Goal: Task Accomplishment & Management: Manage account settings

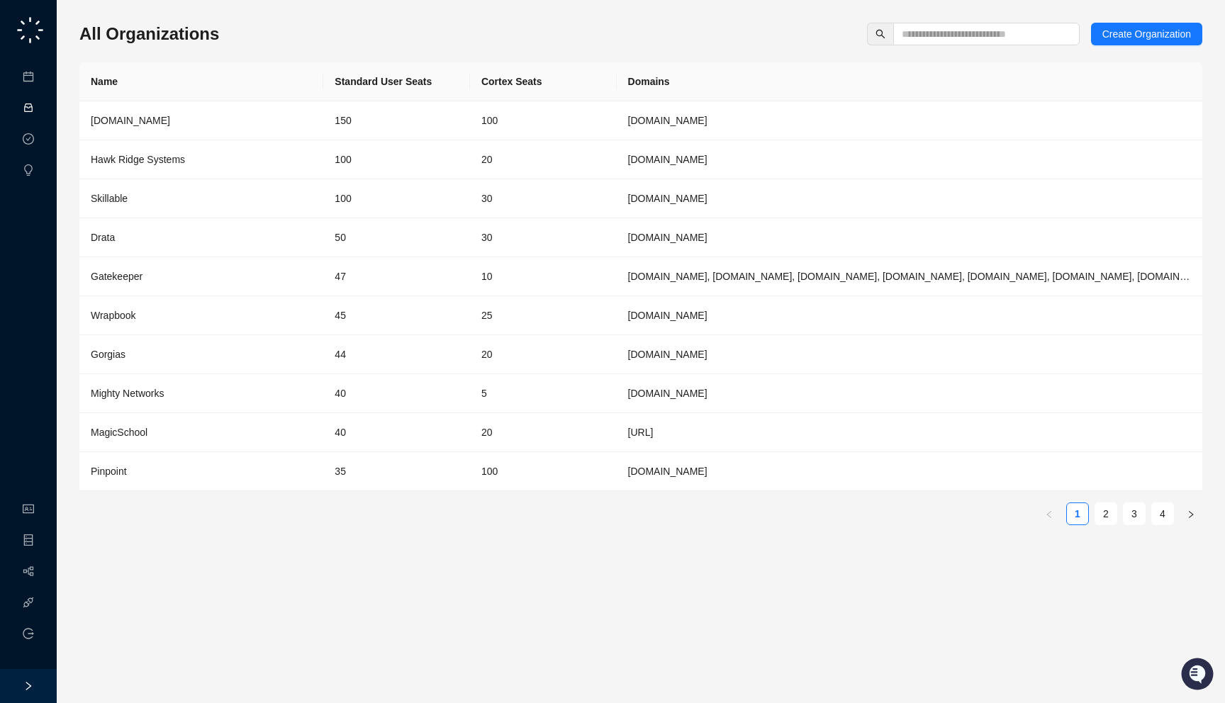
click at [41, 105] on link "Activities" at bounding box center [60, 108] width 39 height 11
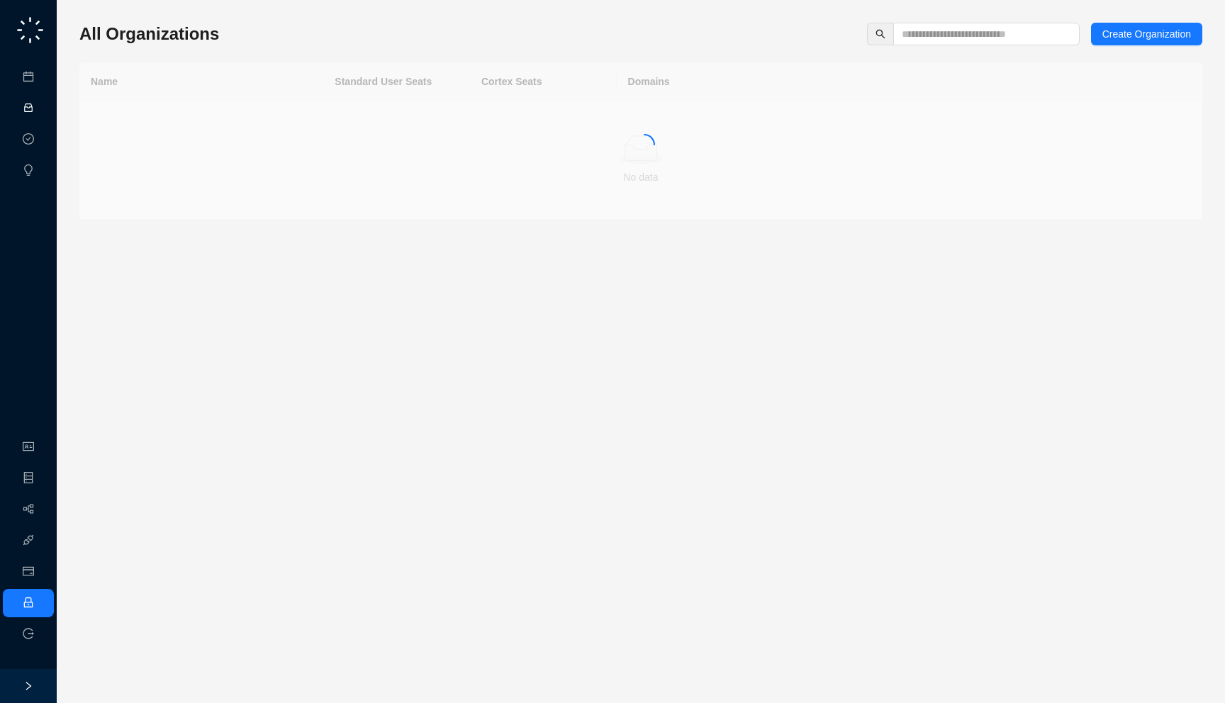
click at [41, 110] on link "Activities" at bounding box center [60, 108] width 39 height 11
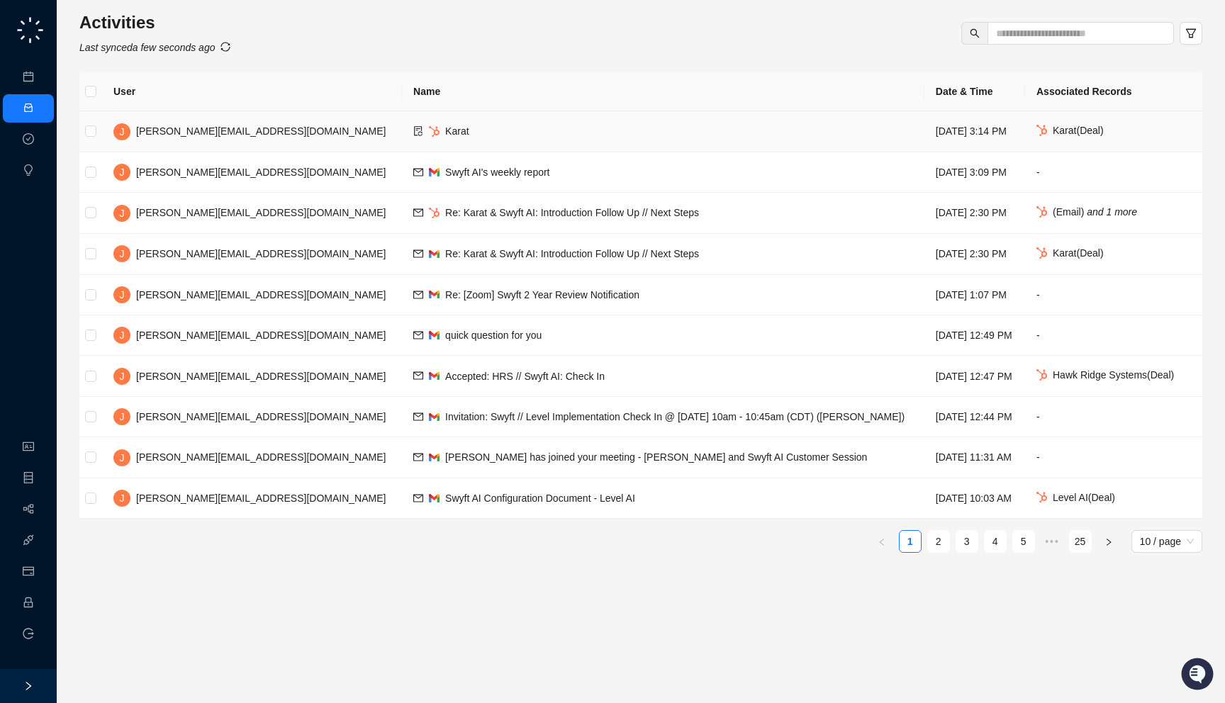
click at [402, 123] on td "Karat" at bounding box center [663, 131] width 522 height 41
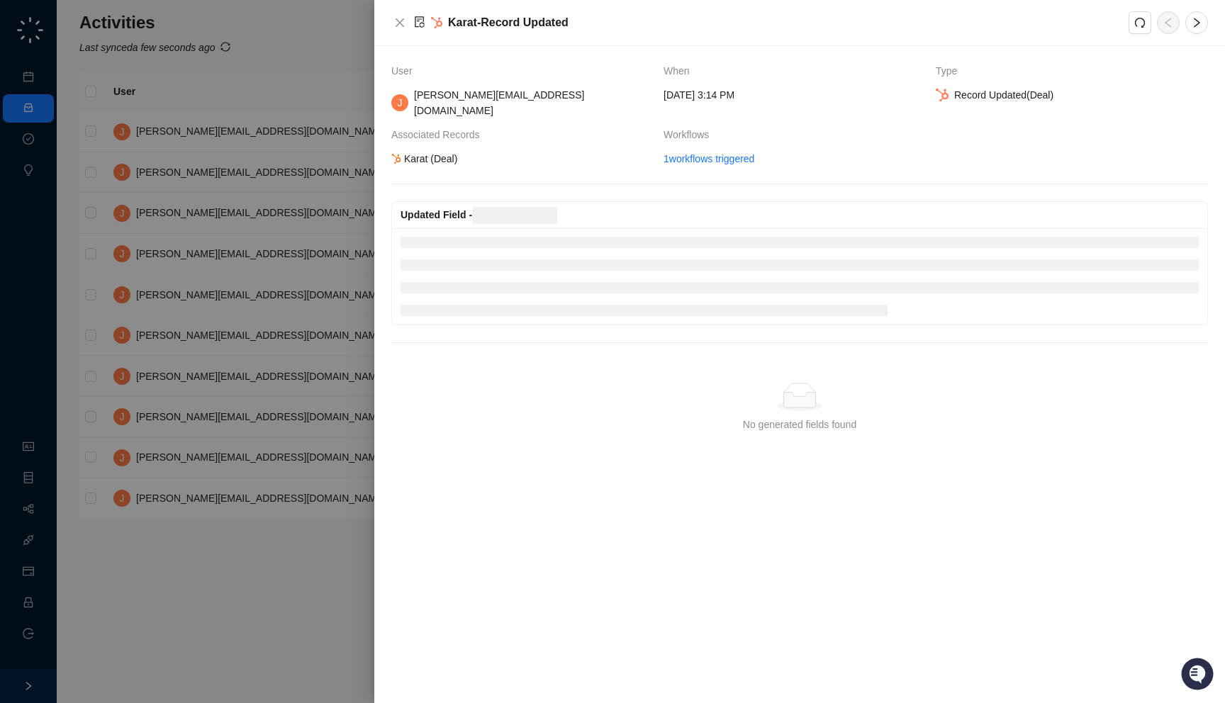
click at [298, 226] on div at bounding box center [612, 351] width 1225 height 703
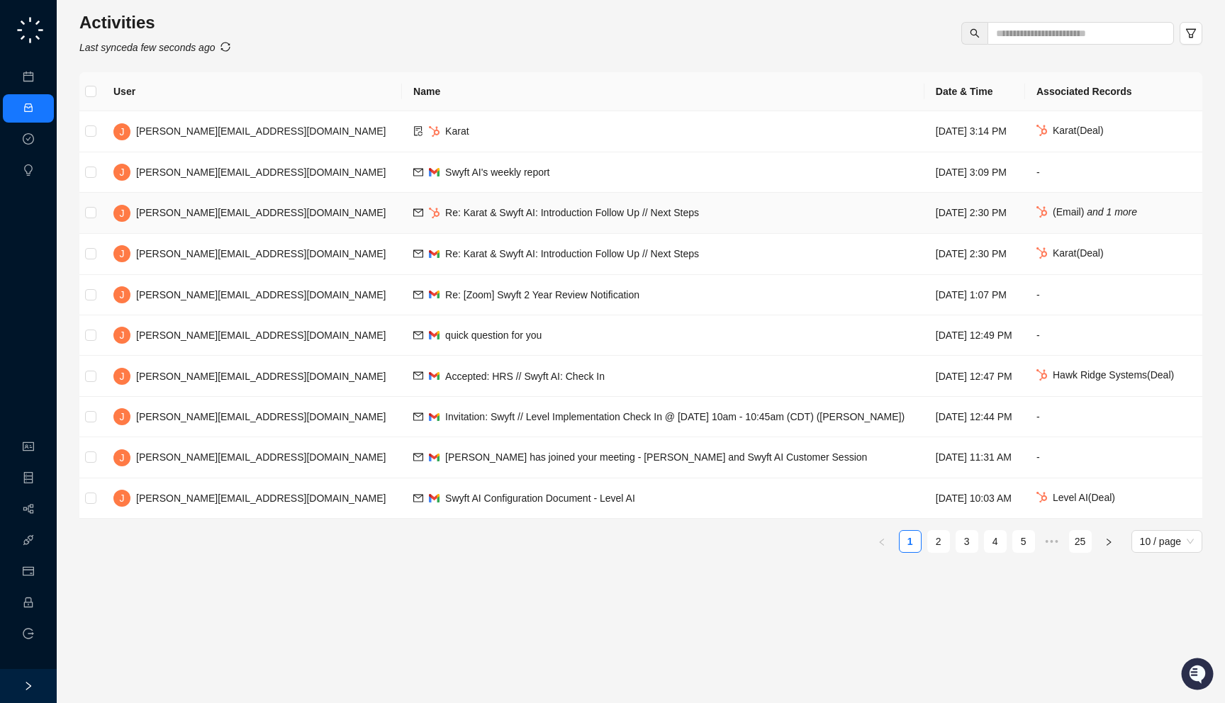
click at [445, 213] on span "Re: Karat & Swyft AI: Introduction Follow Up // Next Steps" at bounding box center [572, 212] width 254 height 11
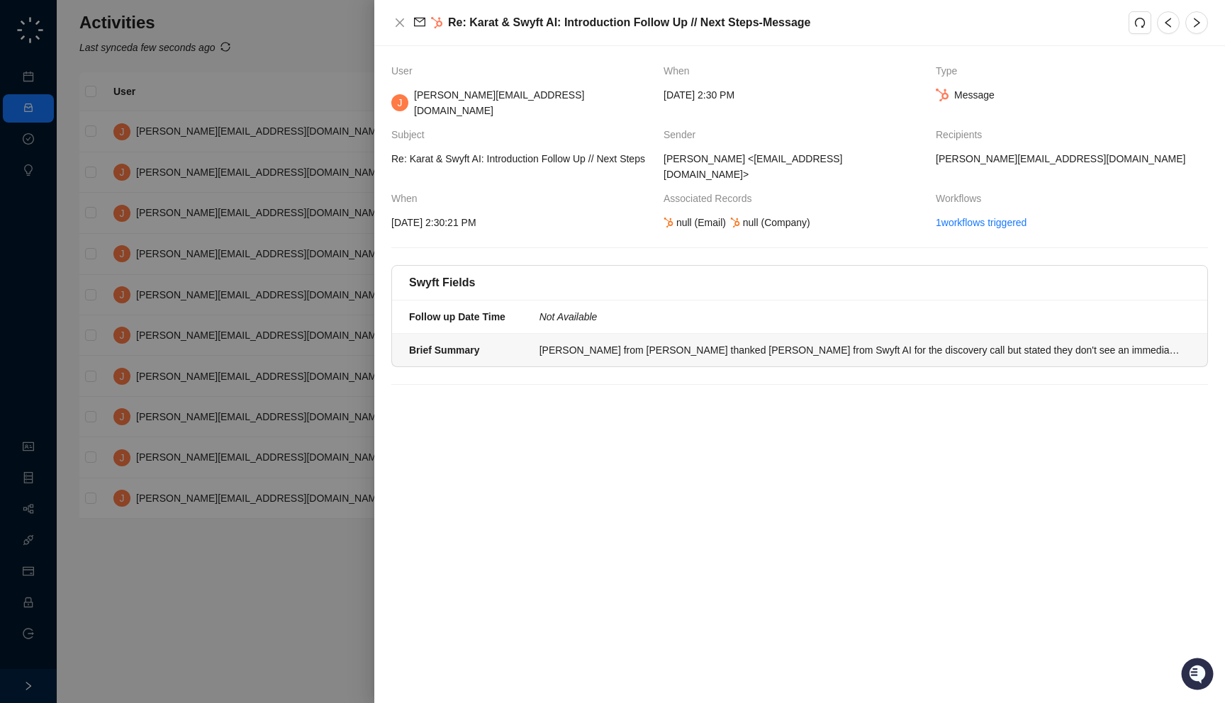
click at [637, 334] on li "Brief Summary [PERSON_NAME] from [PERSON_NAME] thanked [PERSON_NAME] from Swyft…" at bounding box center [799, 350] width 815 height 33
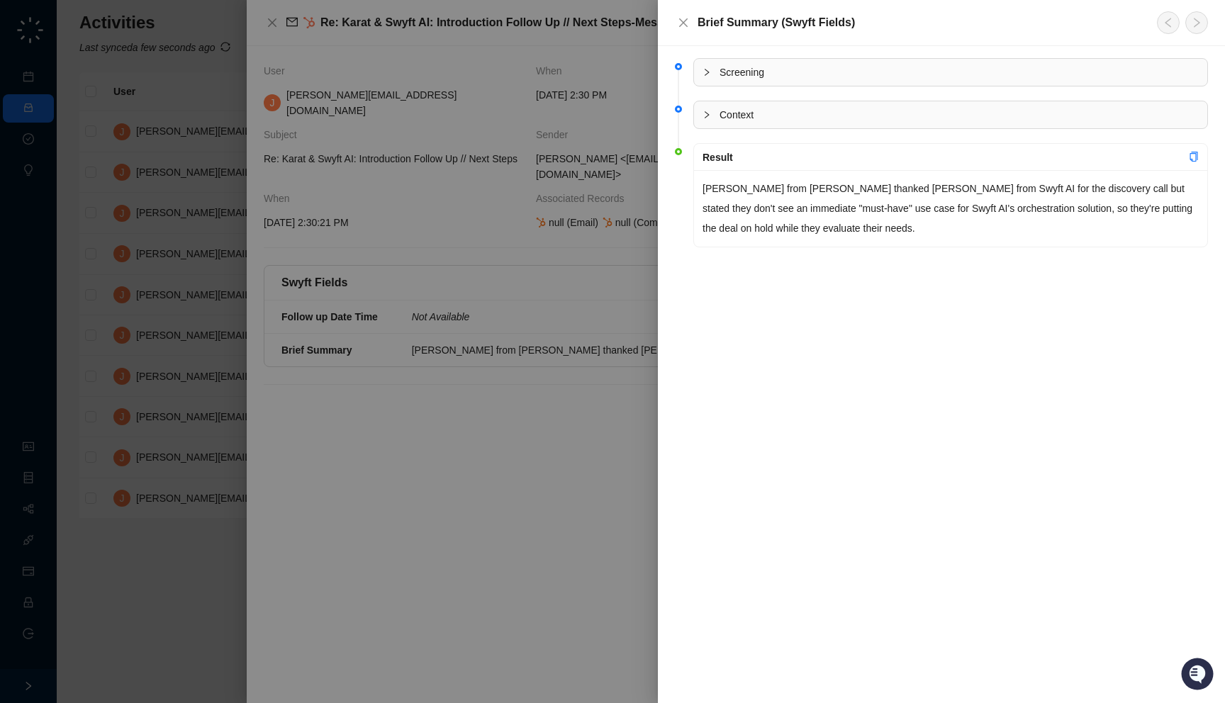
click at [587, 312] on div at bounding box center [612, 351] width 1225 height 703
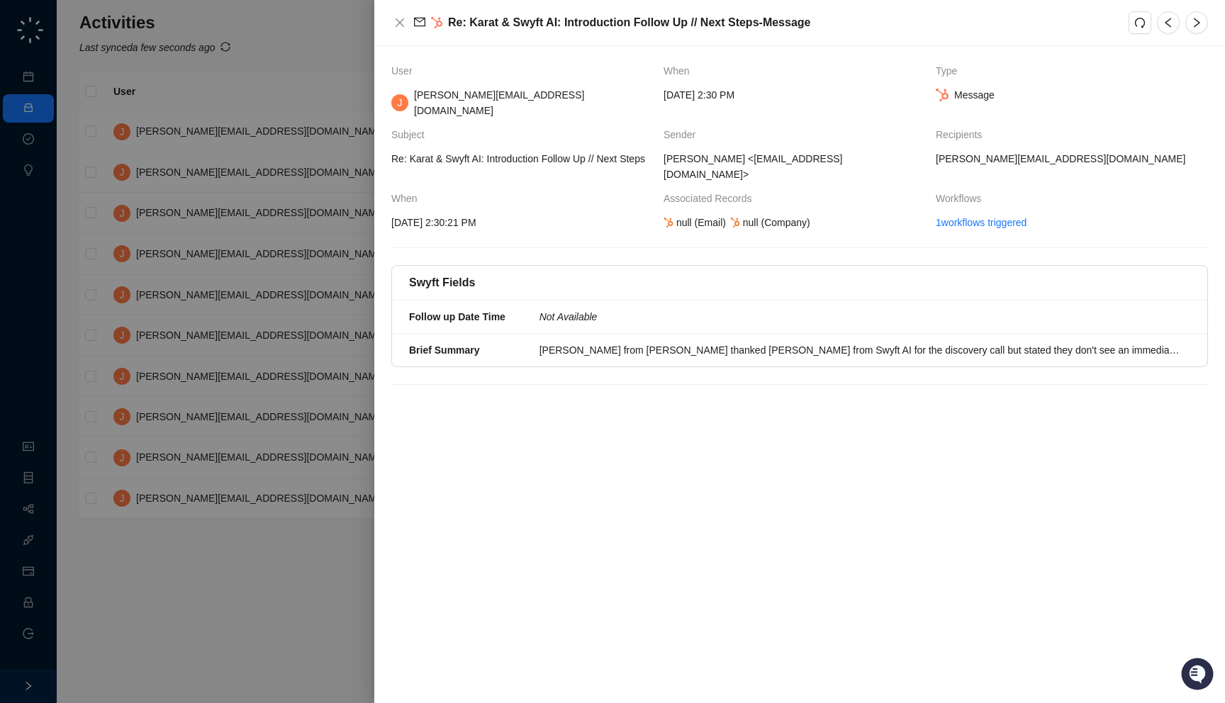
click at [292, 302] on div at bounding box center [612, 351] width 1225 height 703
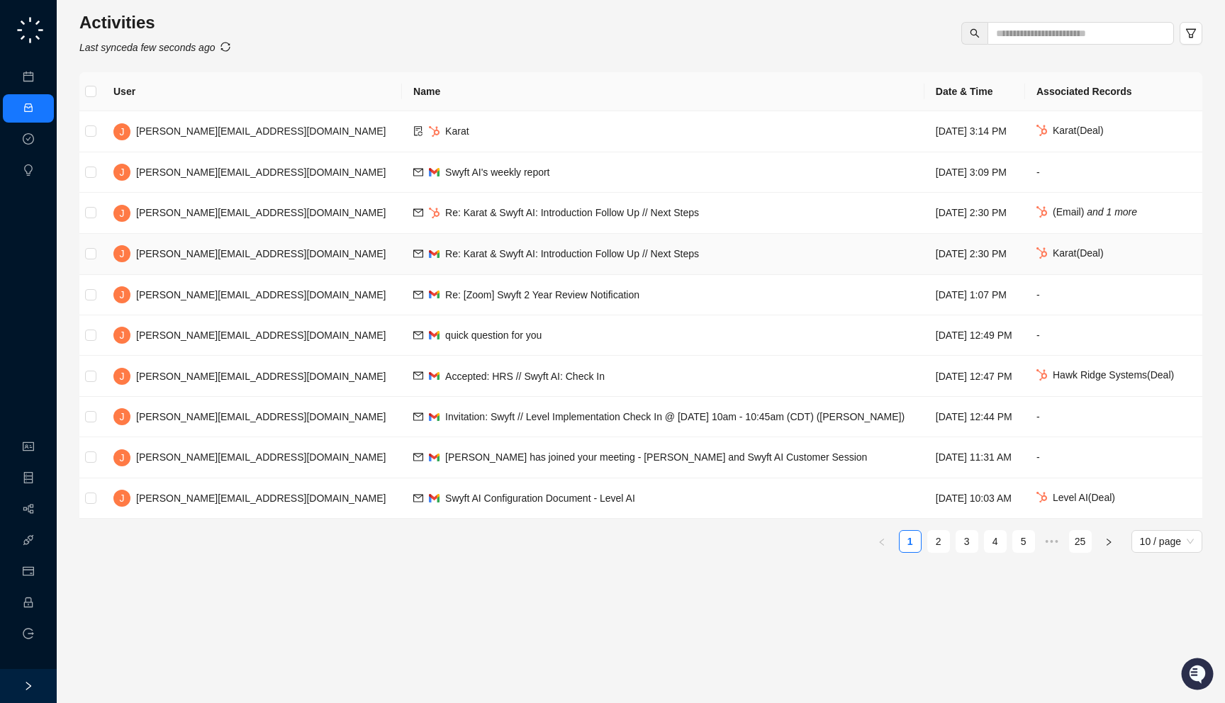
click at [402, 241] on td "Re: Karat & Swyft AI: Introduction Follow Up // Next Steps" at bounding box center [663, 254] width 522 height 41
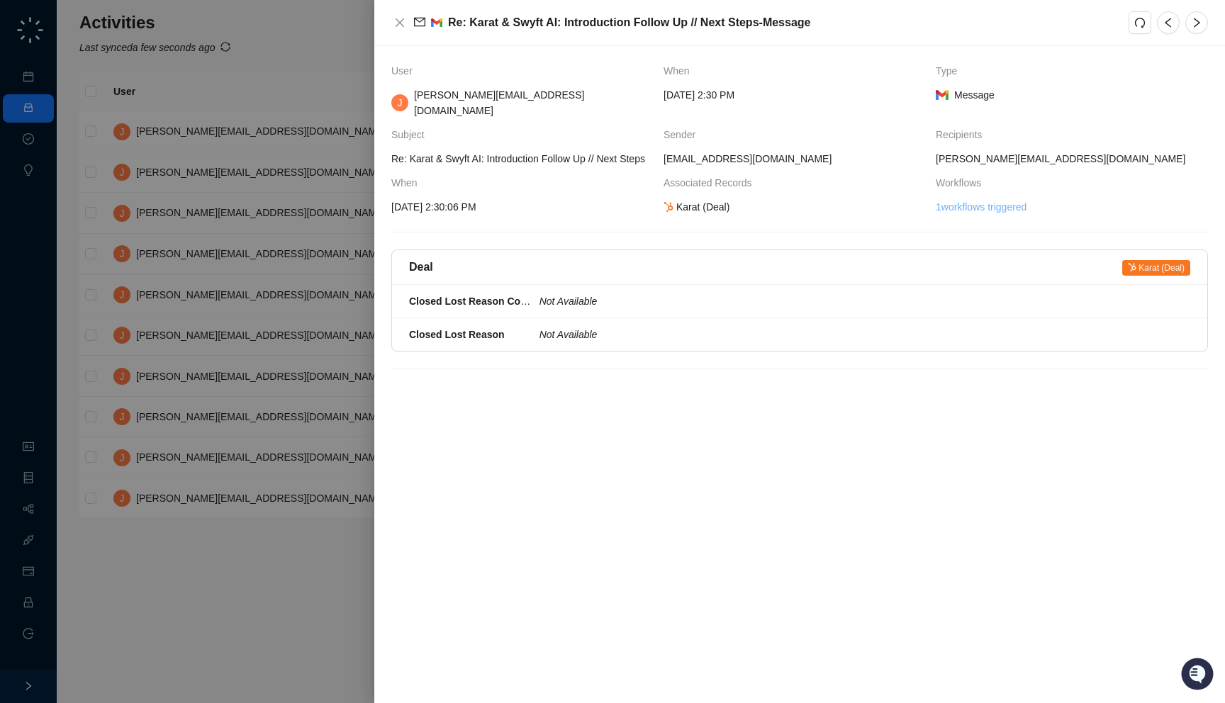
click at [947, 212] on link "1 workflows triggered" at bounding box center [981, 207] width 91 height 16
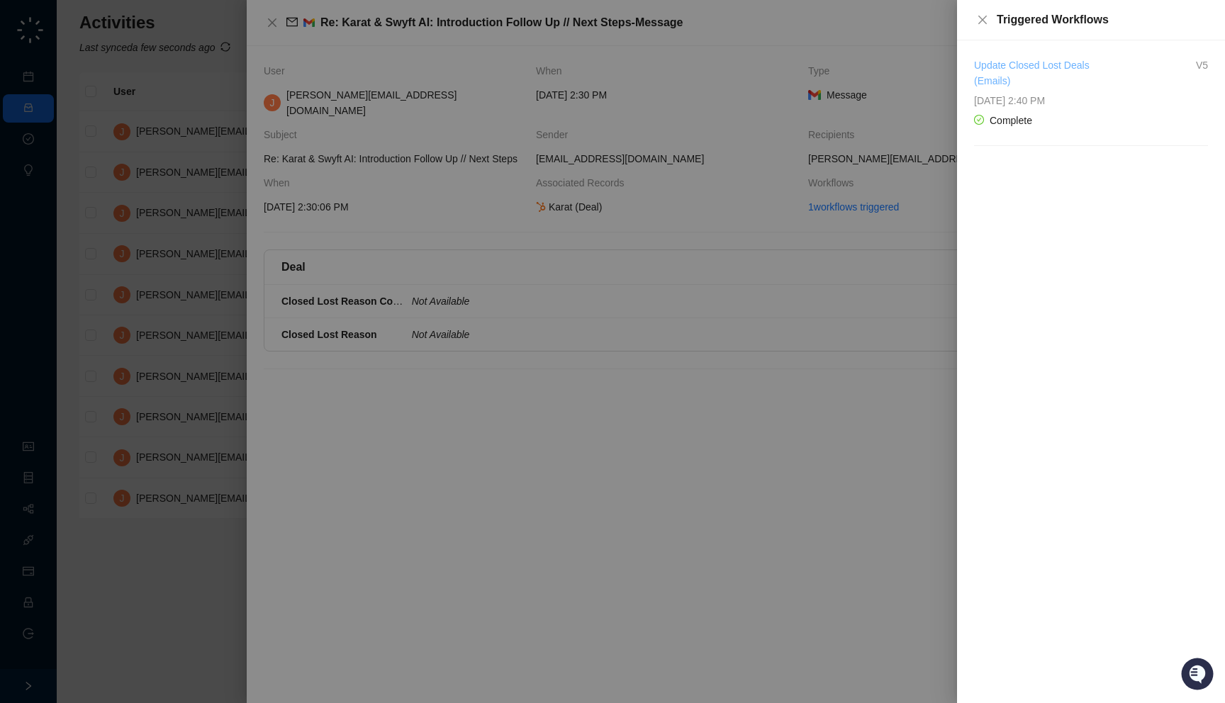
click at [1019, 80] on link "Update Closed Lost Deals (Emails)" at bounding box center [1032, 73] width 116 height 27
click at [272, 191] on div at bounding box center [612, 351] width 1225 height 703
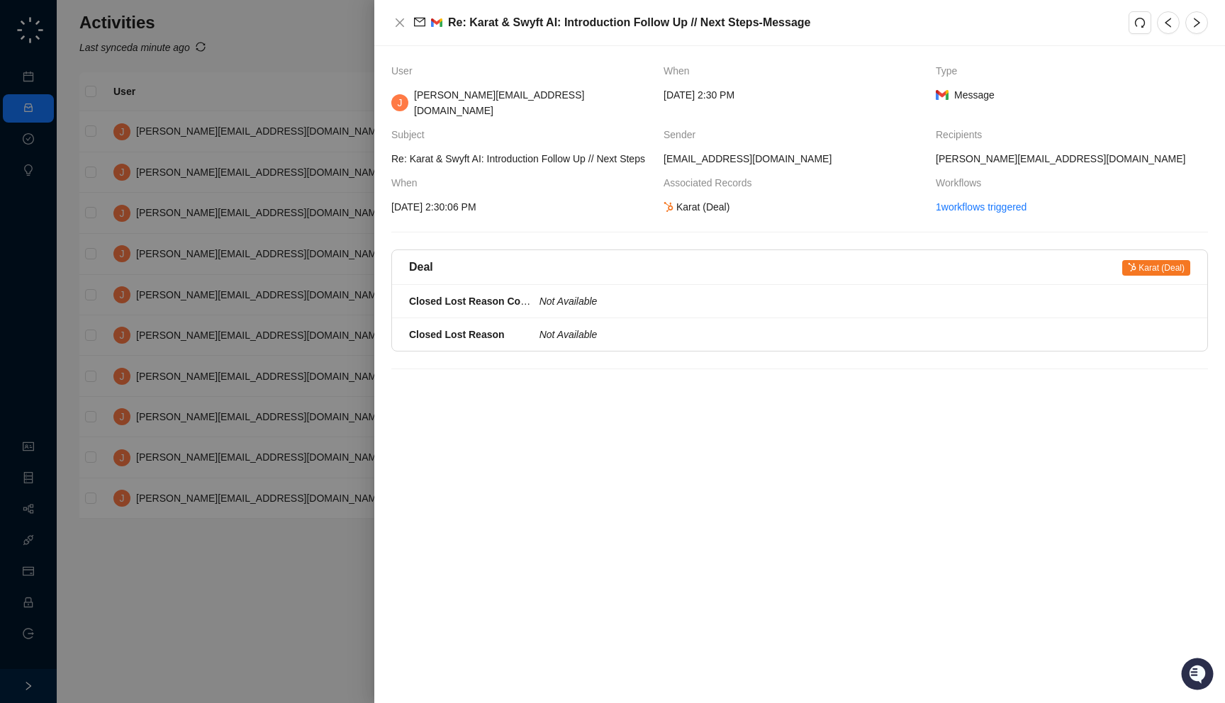
click at [267, 193] on div at bounding box center [612, 351] width 1225 height 703
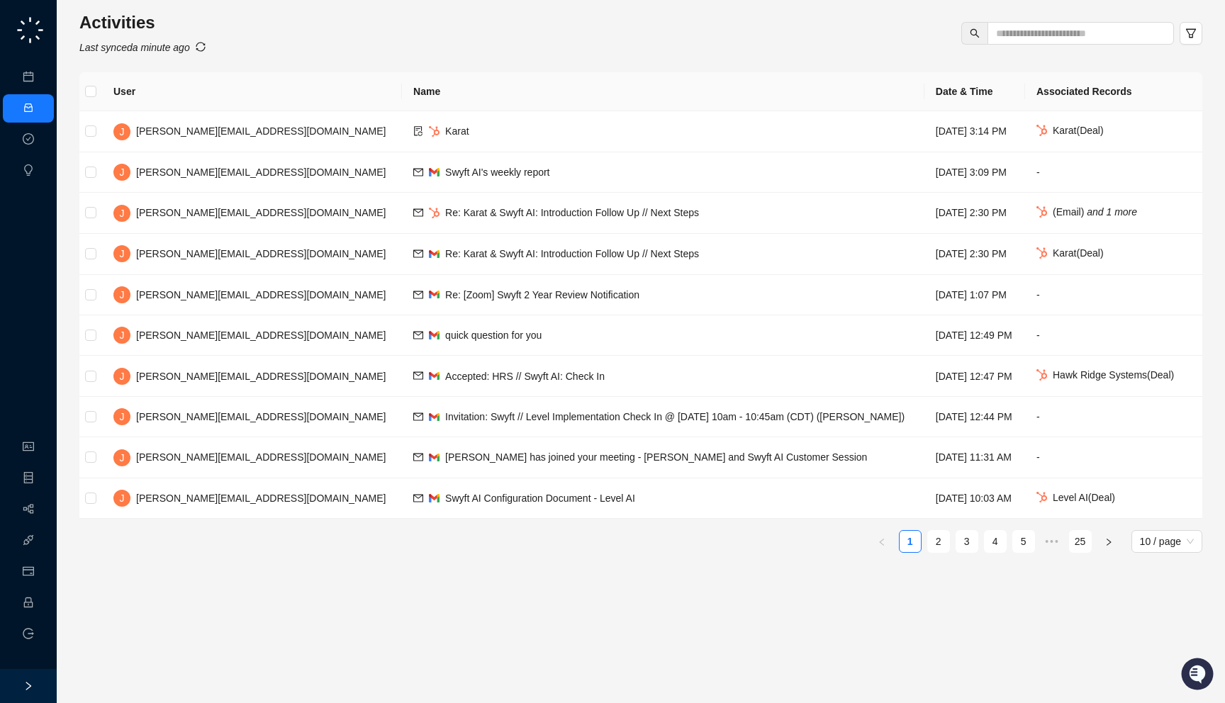
click at [206, 51] on icon "sync" at bounding box center [201, 47] width 10 height 10
drag, startPoint x: 208, startPoint y: 51, endPoint x: 220, endPoint y: 43, distance: 14.4
click at [215, 43] on icon "Last synced a few seconds ago" at bounding box center [146, 47] width 135 height 11
click at [272, 50] on div "Activities Last synced a few seconds ago" at bounding box center [640, 33] width 1123 height 44
click at [273, 44] on div "Activities Last synced a few seconds ago" at bounding box center [640, 33] width 1123 height 44
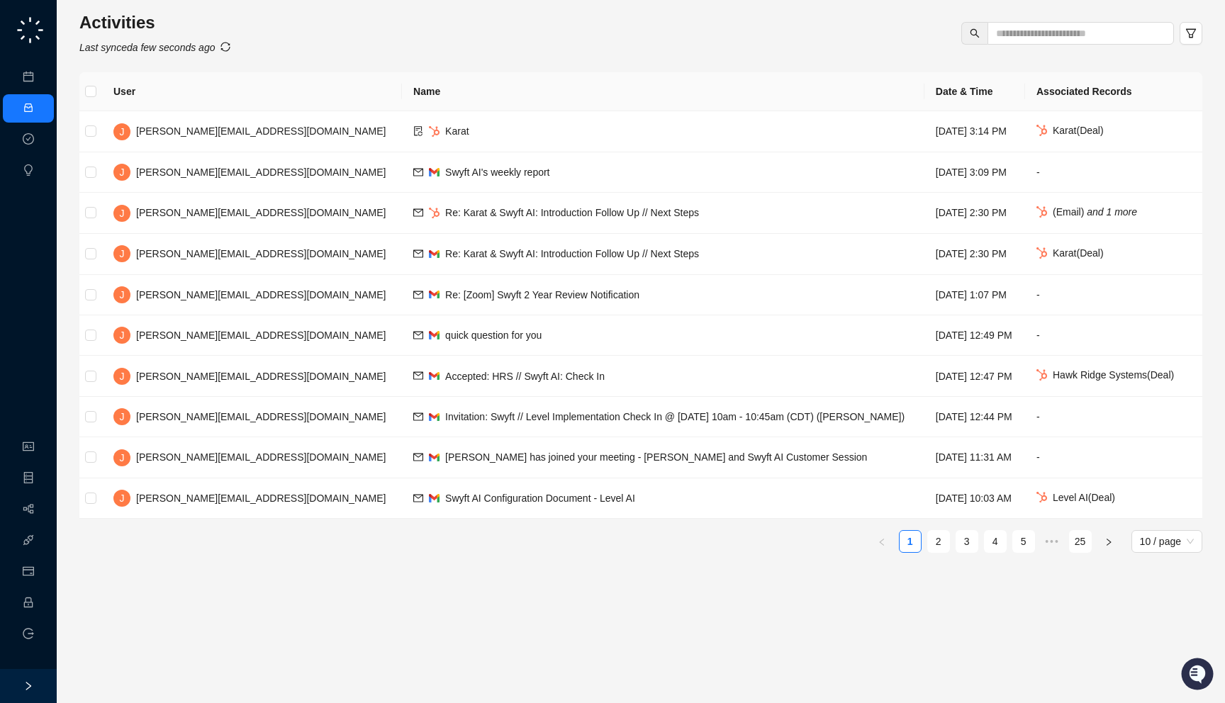
click at [16, 272] on div "Meetings & Calls Activities Approval Tasks Insights Organization Object Manager…" at bounding box center [28, 334] width 57 height 669
click at [41, 77] on link "Meetings & Calls" at bounding box center [78, 77] width 74 height 11
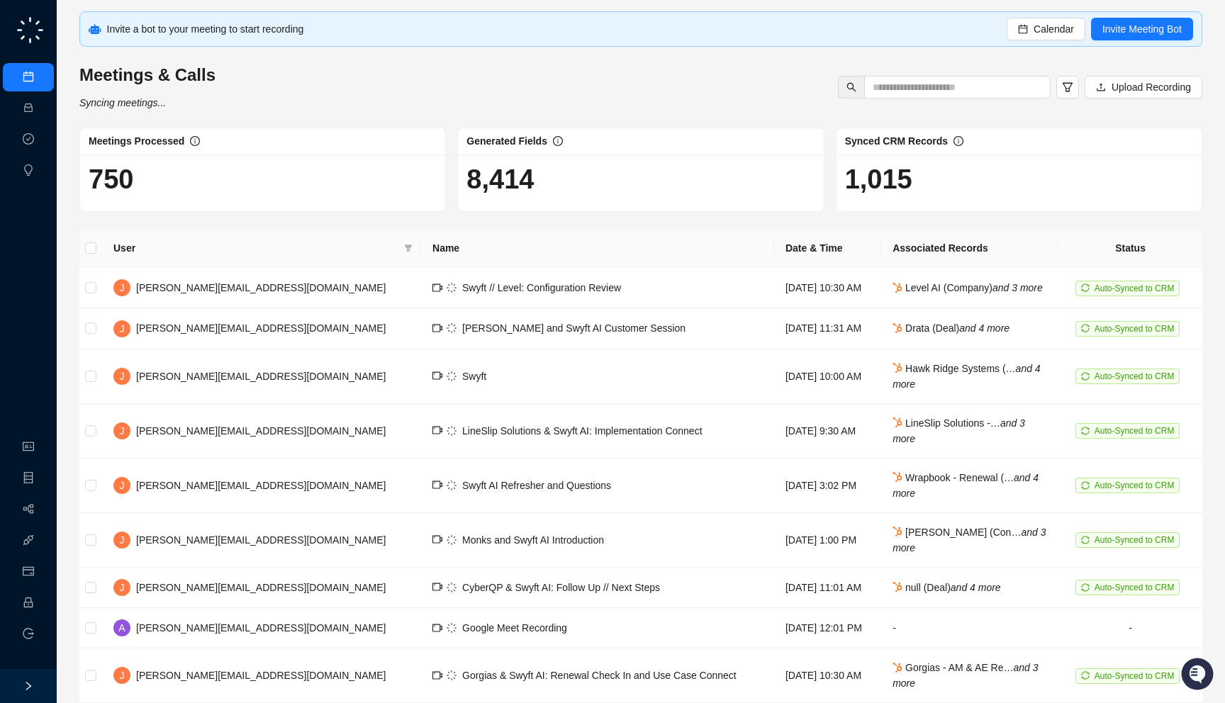
drag, startPoint x: 337, startPoint y: 25, endPoint x: 334, endPoint y: 31, distance: 7.3
click at [334, 31] on div "Invite a bot to your meeting to start recording" at bounding box center [557, 29] width 900 height 16
click at [41, 604] on link "Employee" at bounding box center [63, 603] width 44 height 11
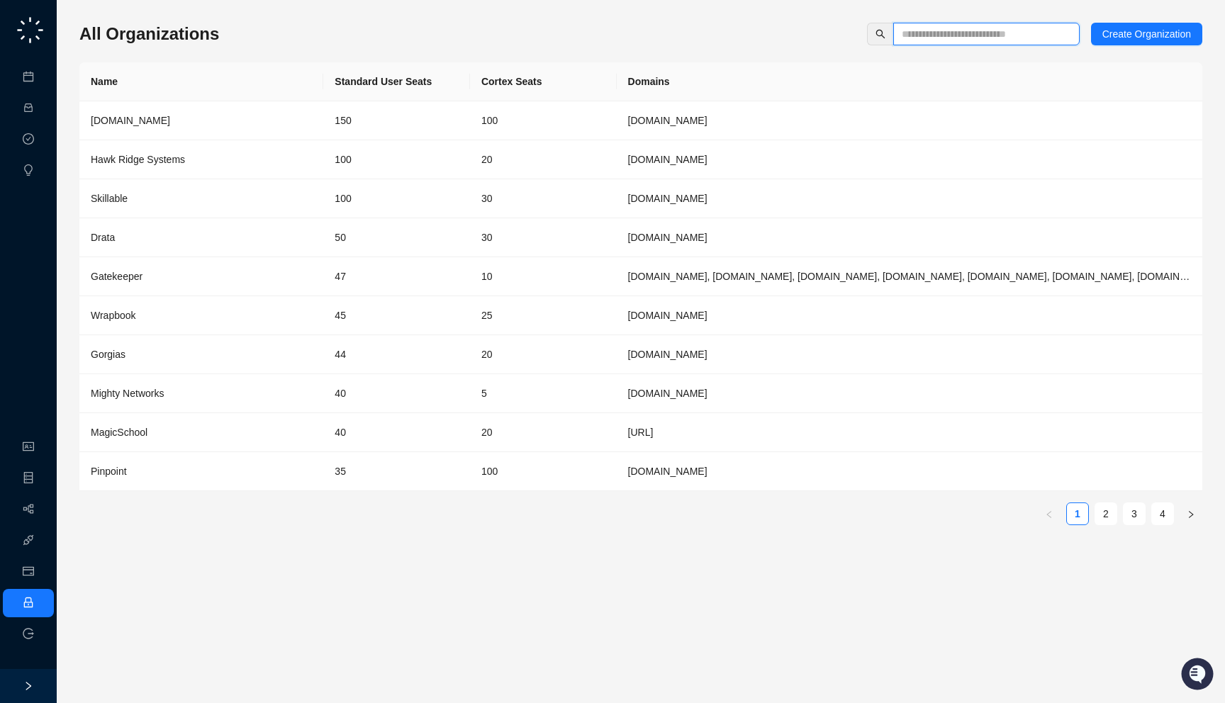
click at [934, 33] on input "text" at bounding box center [981, 34] width 158 height 16
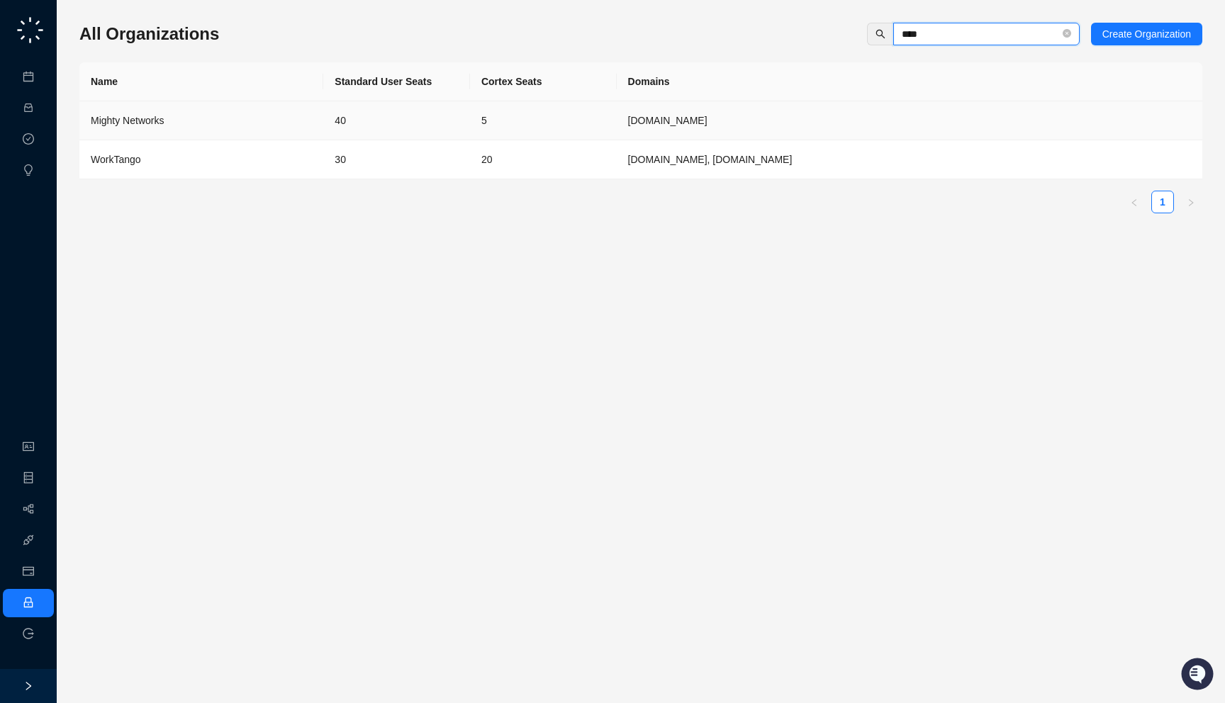
type input "****"
click at [344, 168] on td "30" at bounding box center [396, 159] width 147 height 39
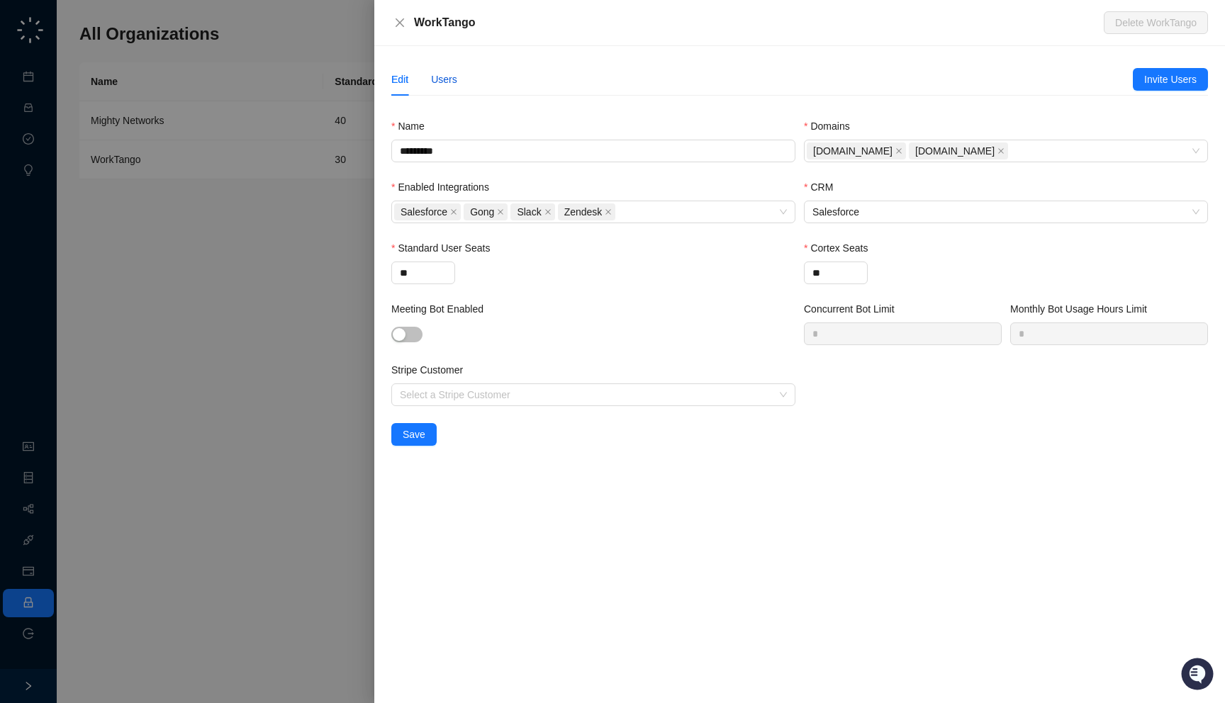
click at [454, 77] on div "Users" at bounding box center [444, 80] width 26 height 16
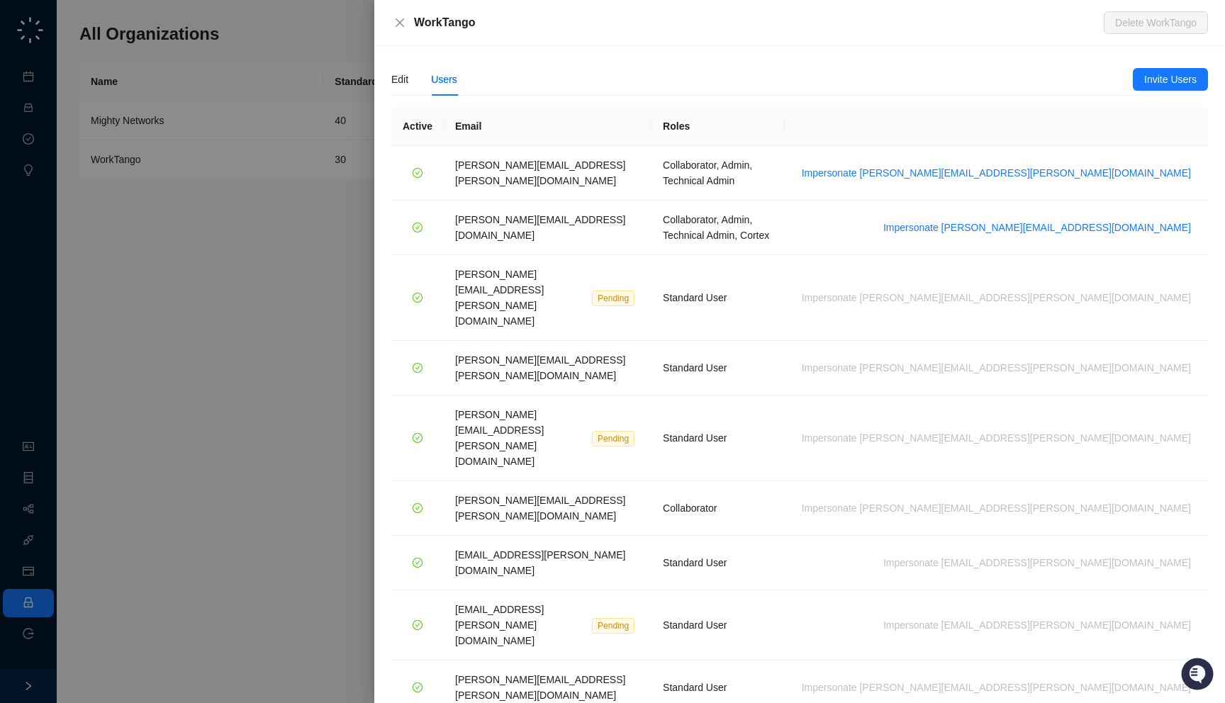
click at [269, 347] on div at bounding box center [612, 351] width 1225 height 703
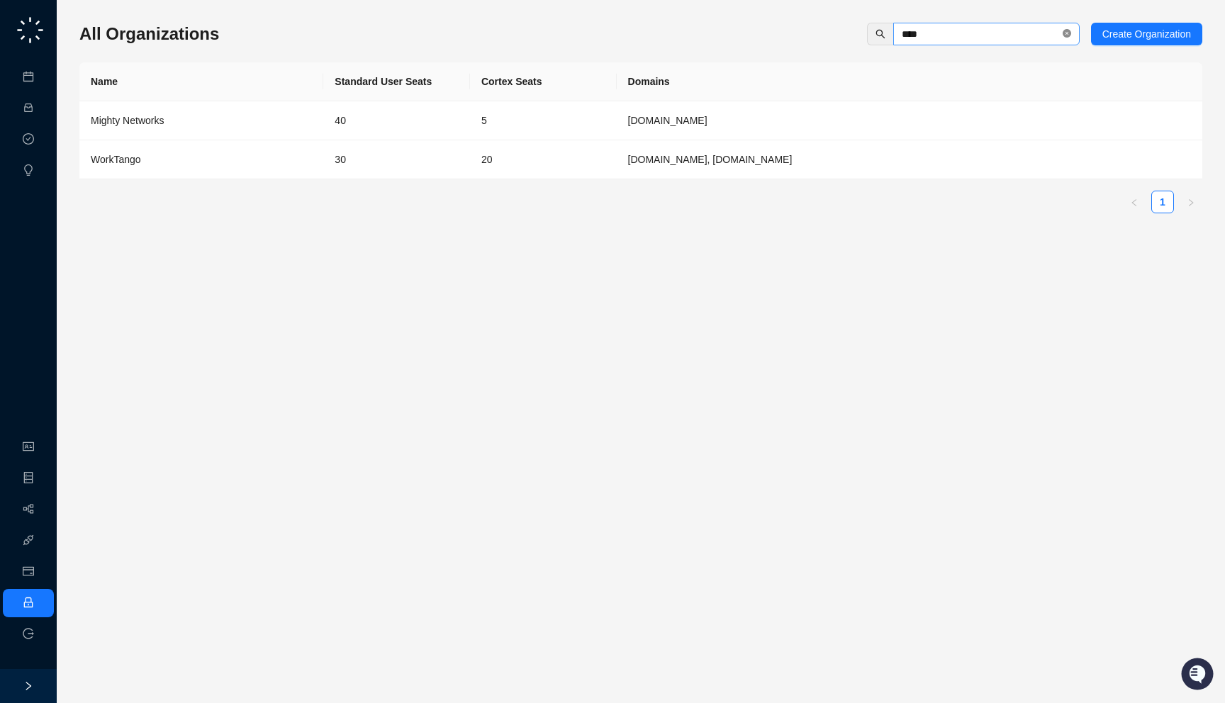
click at [1063, 33] on icon "close-circle" at bounding box center [1067, 33] width 9 height 9
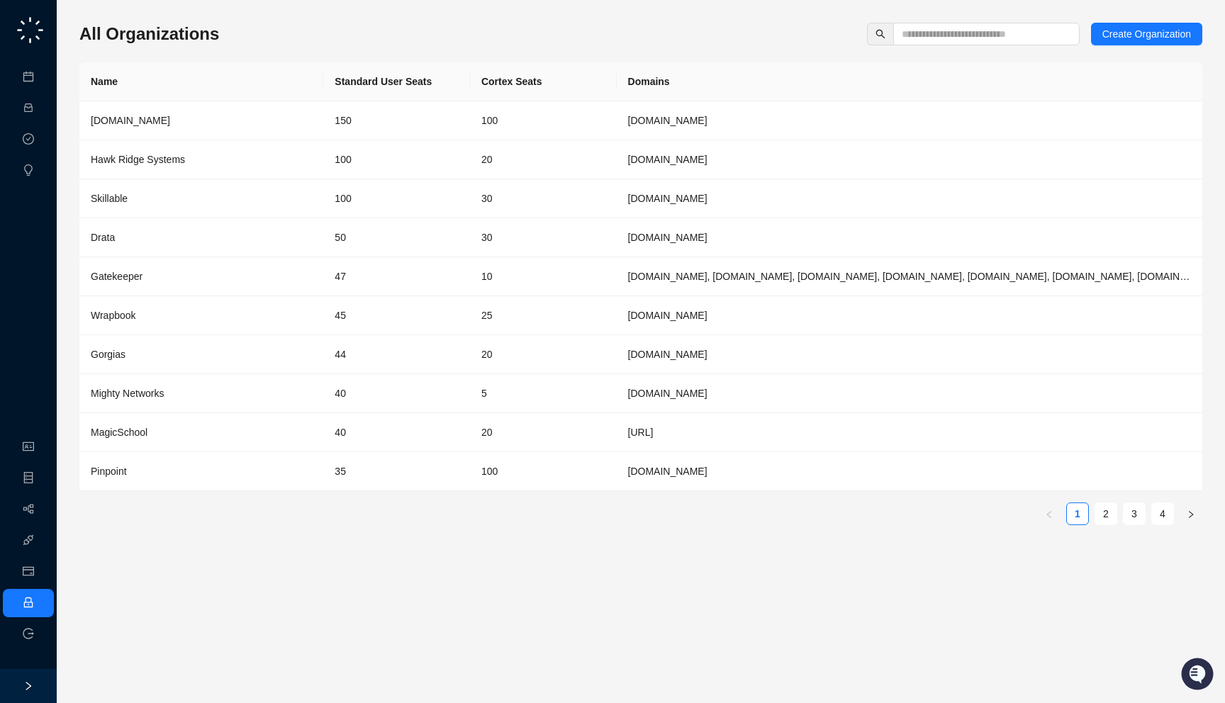
click at [764, 35] on div "All Organizations Create Organization" at bounding box center [640, 34] width 1123 height 23
drag, startPoint x: 218, startPoint y: 38, endPoint x: 228, endPoint y: 45, distance: 12.6
click at [228, 45] on div "All Organizations Create Organization Name Standard User Seats Cortex Seats Dom…" at bounding box center [640, 280] width 1123 height 514
click at [41, 145] on link "Approval Tasks" at bounding box center [74, 139] width 67 height 11
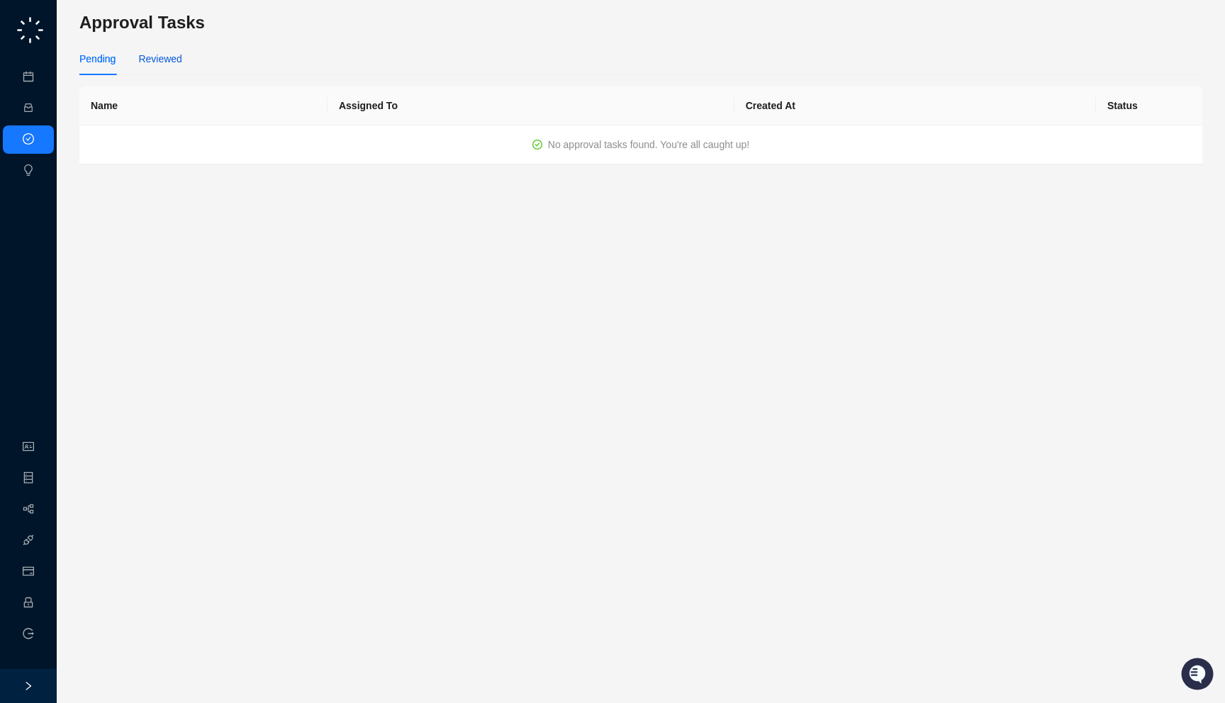
click at [164, 66] on div "Reviewed" at bounding box center [159, 59] width 43 height 16
click at [106, 57] on div "Pending" at bounding box center [97, 59] width 36 height 16
click at [375, 264] on main "Approval Tasks Pending Reviewed Name Assigned To Created At Status No approval …" at bounding box center [640, 351] width 1123 height 681
click at [161, 58] on div "Reviewed" at bounding box center [159, 59] width 43 height 16
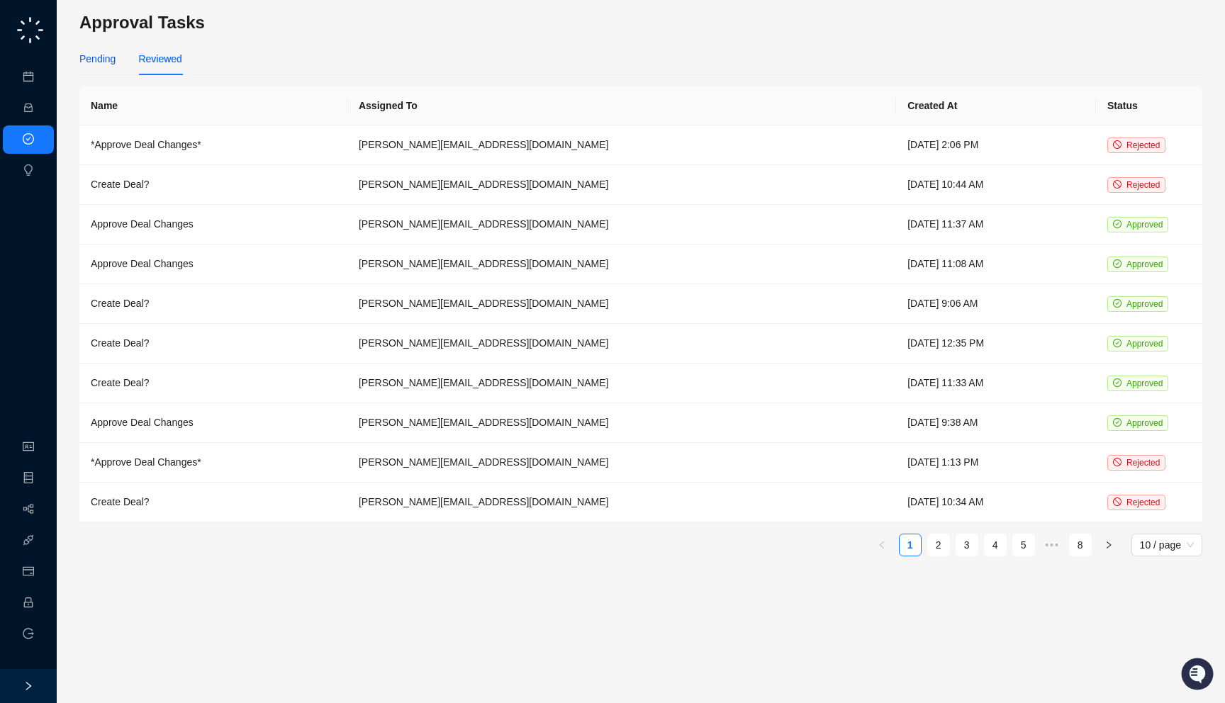
click at [102, 57] on div "Pending" at bounding box center [97, 59] width 36 height 16
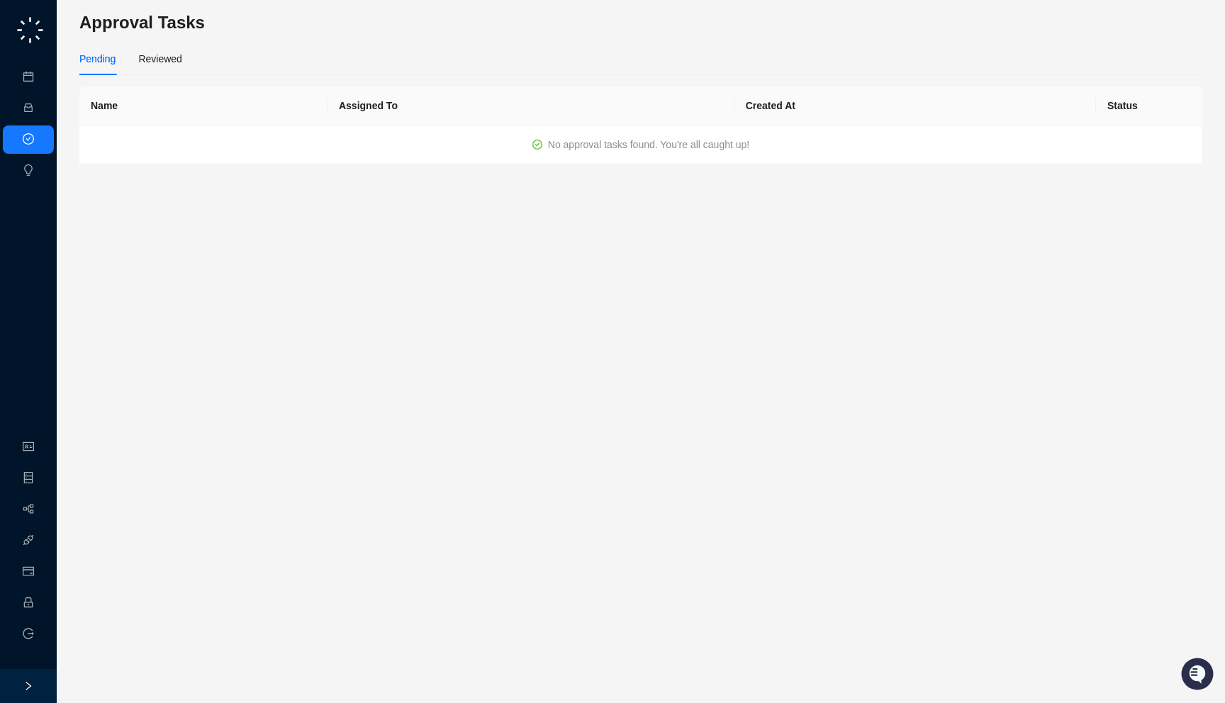
click at [123, 9] on div "Approval Tasks Pending Reviewed Name Assigned To Created At Status No approval …" at bounding box center [641, 351] width 1168 height 703
click at [164, 15] on h3 "Approval Tasks" at bounding box center [640, 22] width 1123 height 23
drag, startPoint x: 184, startPoint y: 15, endPoint x: 203, endPoint y: 27, distance: 22.6
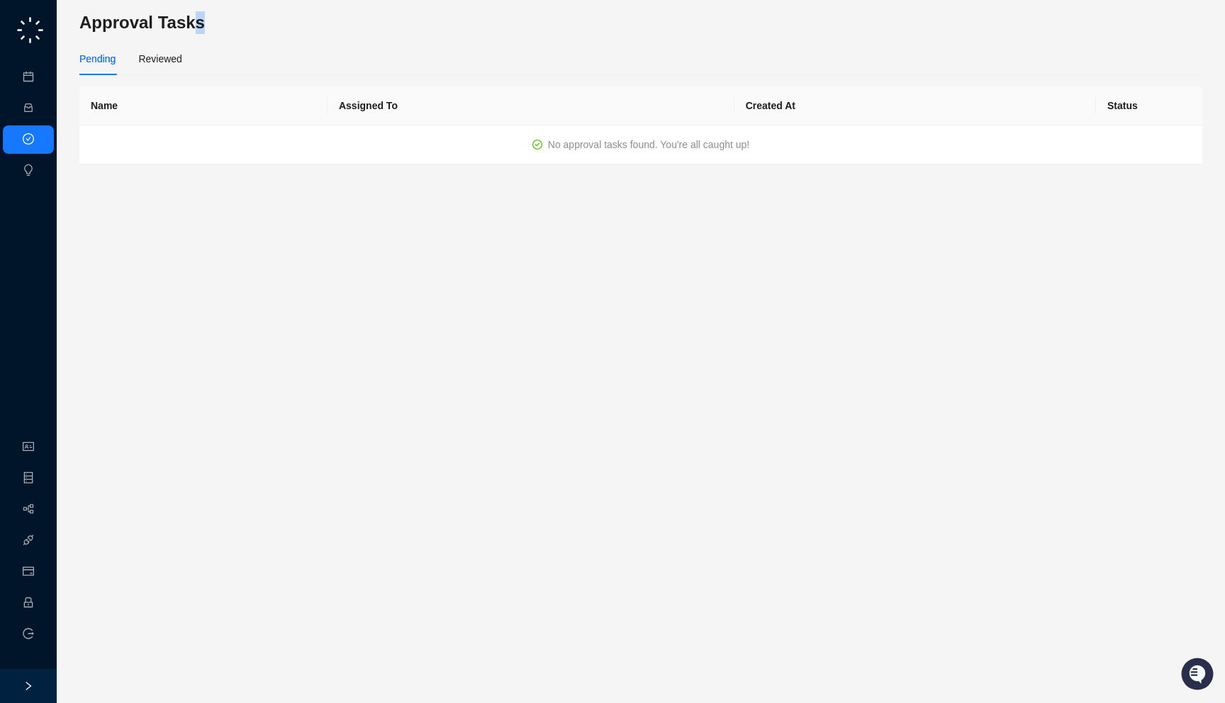
click at [203, 27] on h3 "Approval Tasks" at bounding box center [640, 22] width 1123 height 23
click at [157, 60] on div "Reviewed" at bounding box center [159, 59] width 43 height 16
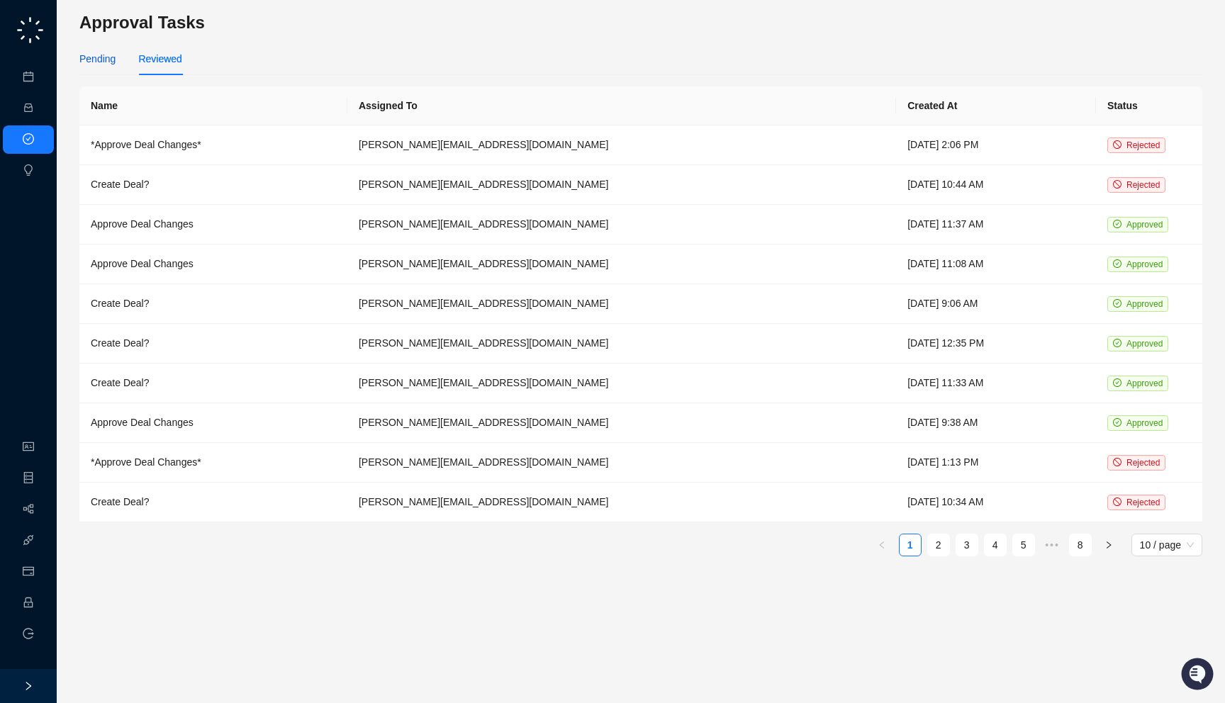
click at [99, 60] on div "Pending" at bounding box center [97, 59] width 36 height 16
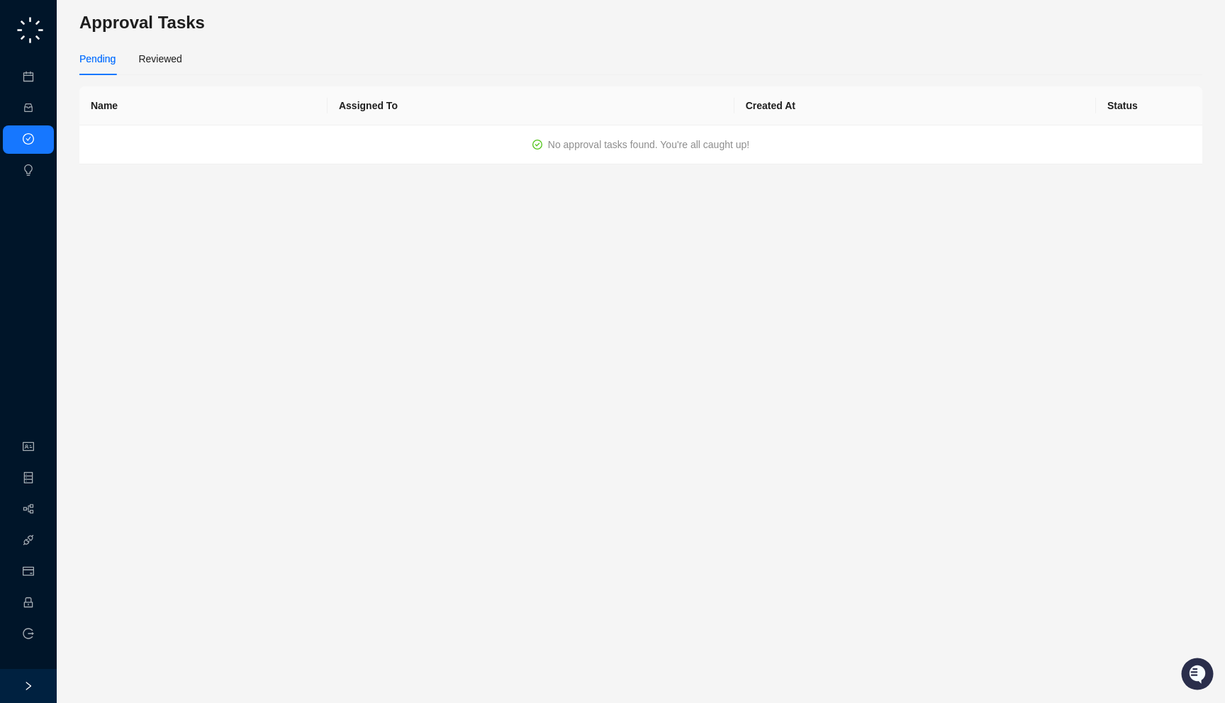
click at [154, 31] on h3 "Approval Tasks" at bounding box center [640, 22] width 1123 height 23
click at [214, 31] on h3 "Approval Tasks" at bounding box center [640, 22] width 1123 height 23
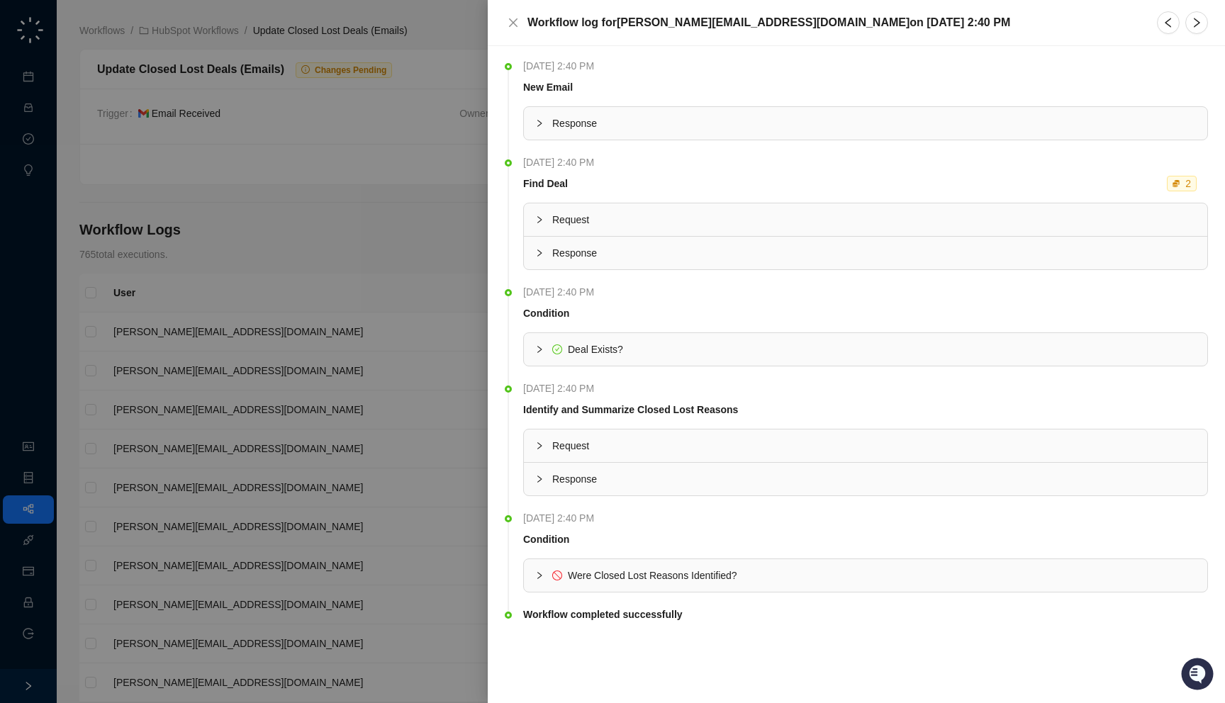
click at [674, 129] on span "Response" at bounding box center [874, 124] width 644 height 16
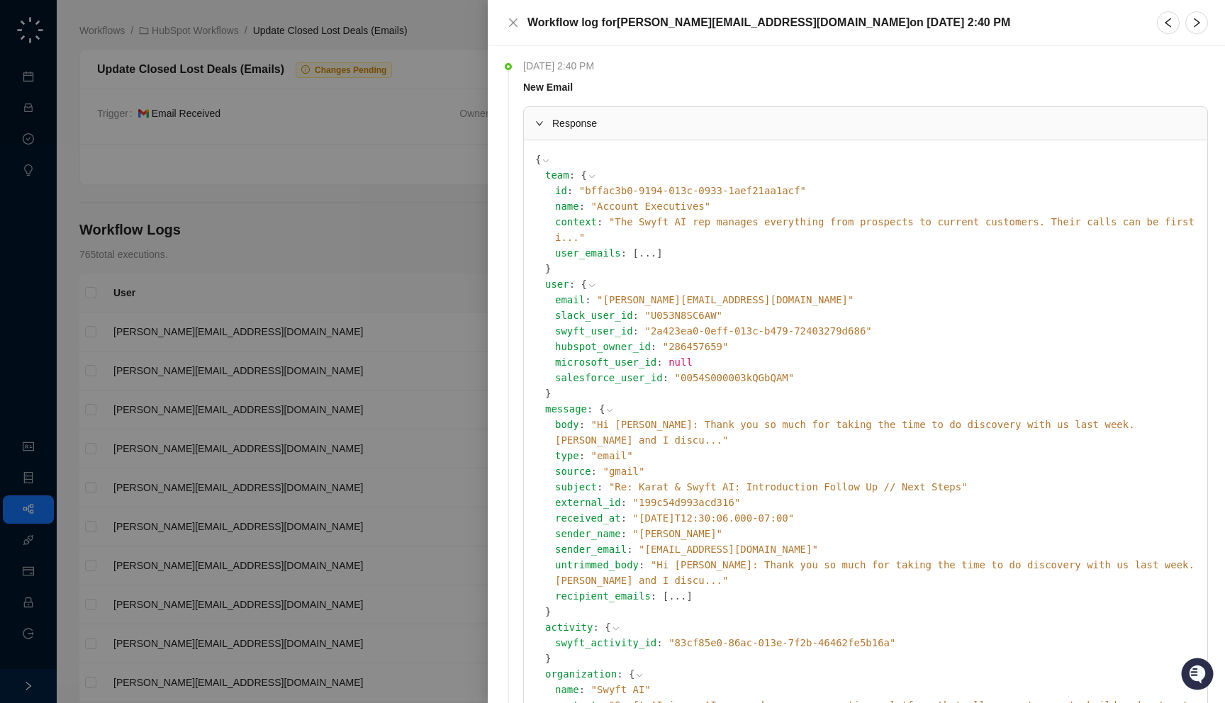
click at [688, 419] on span "" Hi Jake: Thank you so much for taking the time to do discovery with us last w…" at bounding box center [845, 432] width 580 height 27
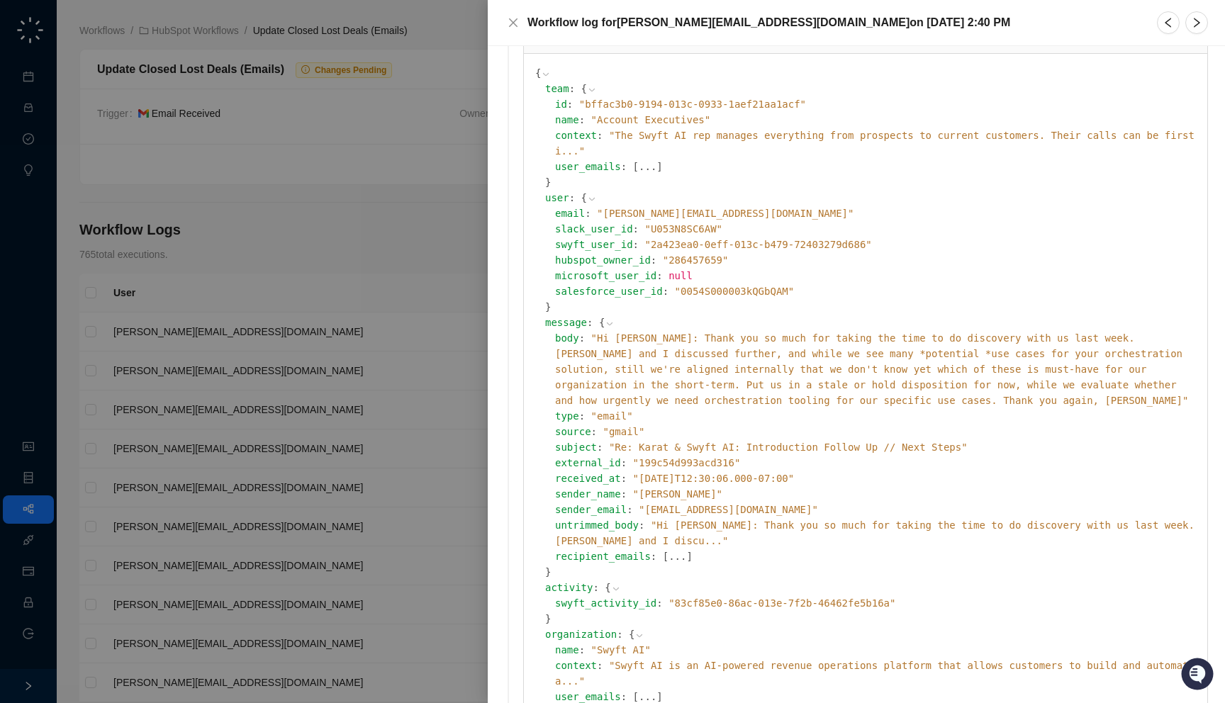
scroll to position [87, 0]
click at [620, 335] on span "" Hi Jake: Thank you so much for taking the time to do discovery with us last w…" at bounding box center [871, 369] width 633 height 74
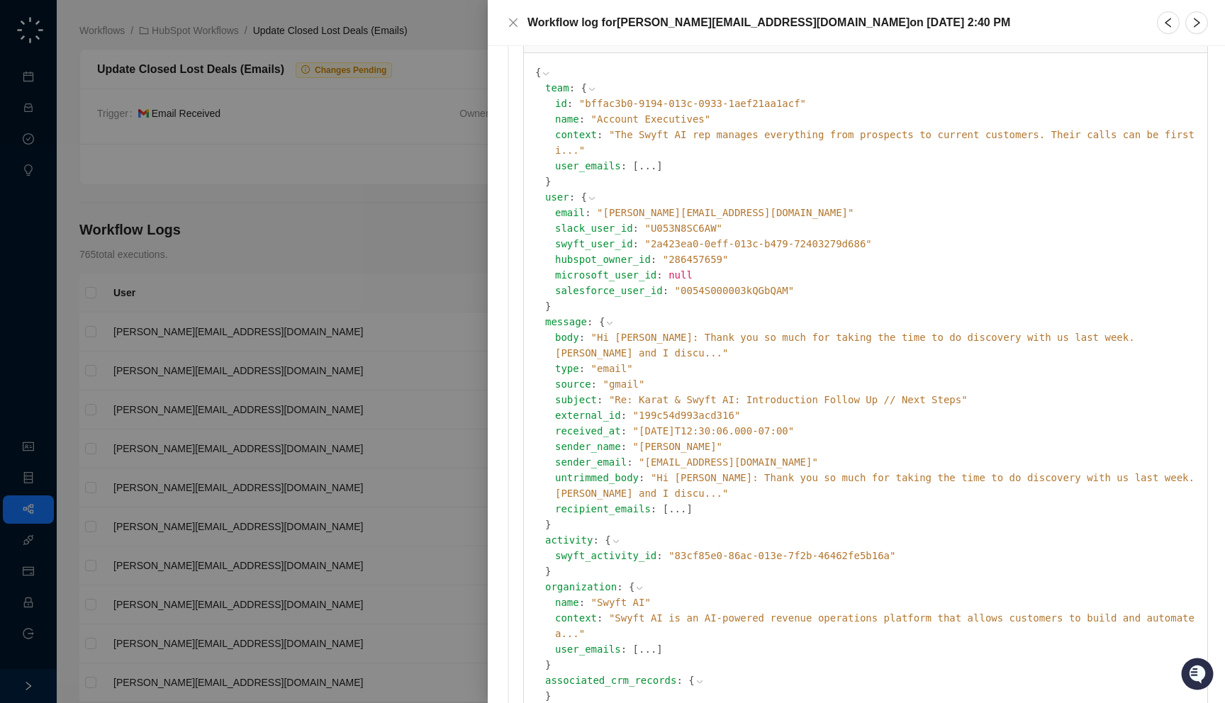
click at [661, 332] on span "" Hi Jake: Thank you so much for taking the time to do discovery with us last w…" at bounding box center [845, 345] width 580 height 27
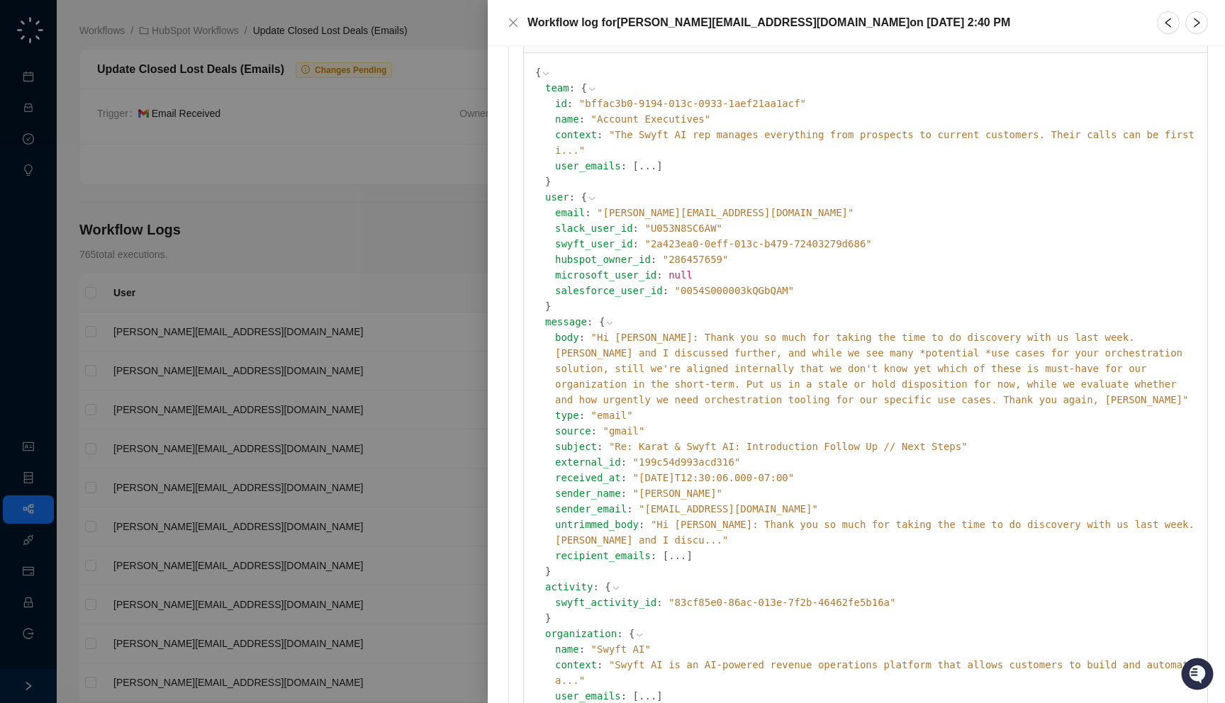
scroll to position [637, 0]
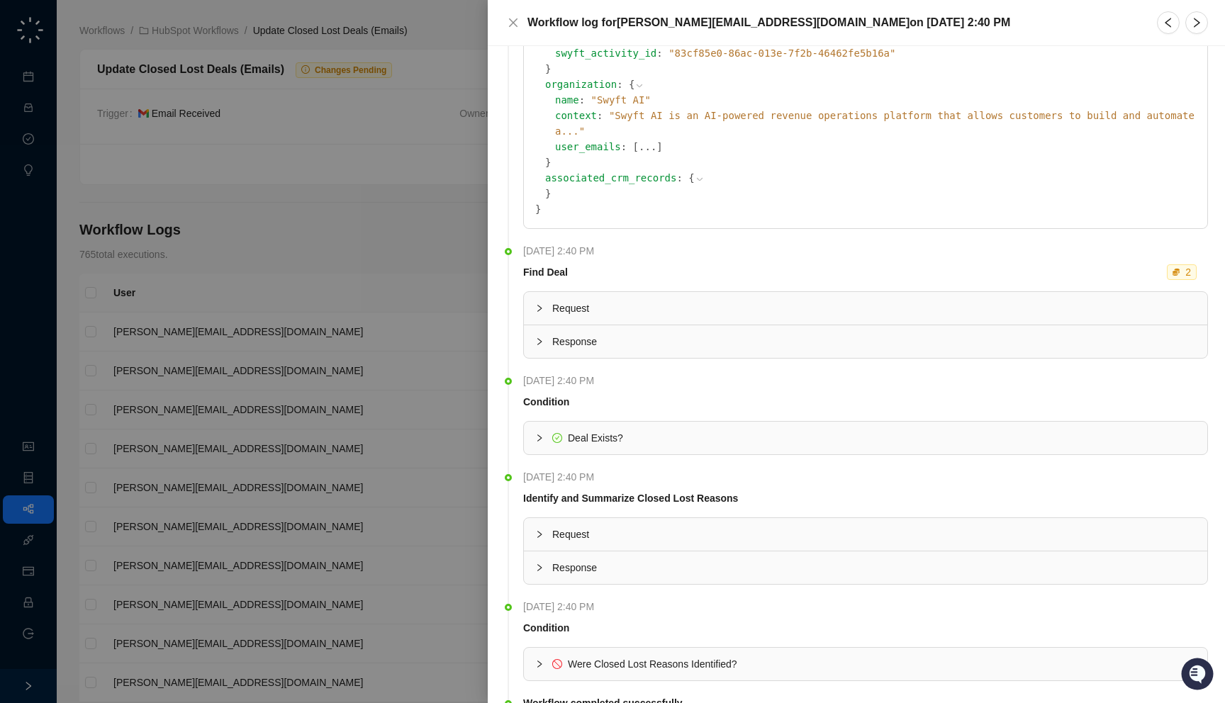
click at [310, 354] on div at bounding box center [612, 351] width 1225 height 703
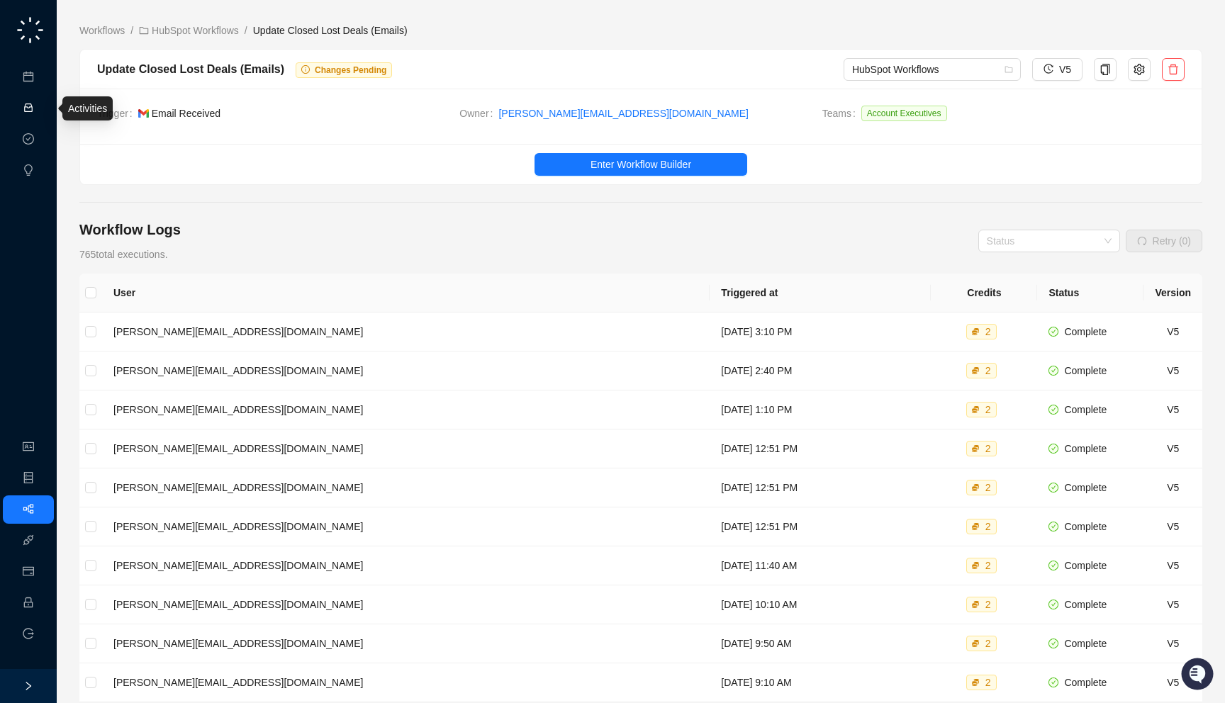
click at [41, 104] on link "Activities" at bounding box center [60, 108] width 39 height 11
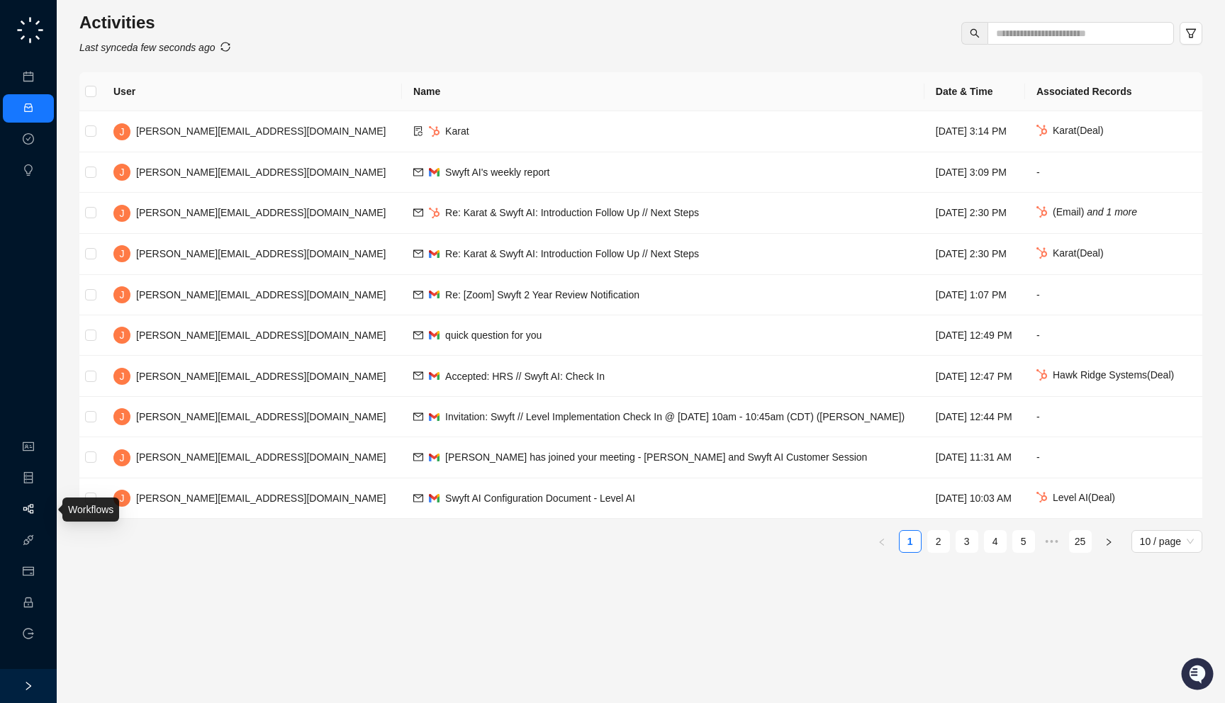
click at [41, 508] on link "Workflows" at bounding box center [63, 509] width 45 height 11
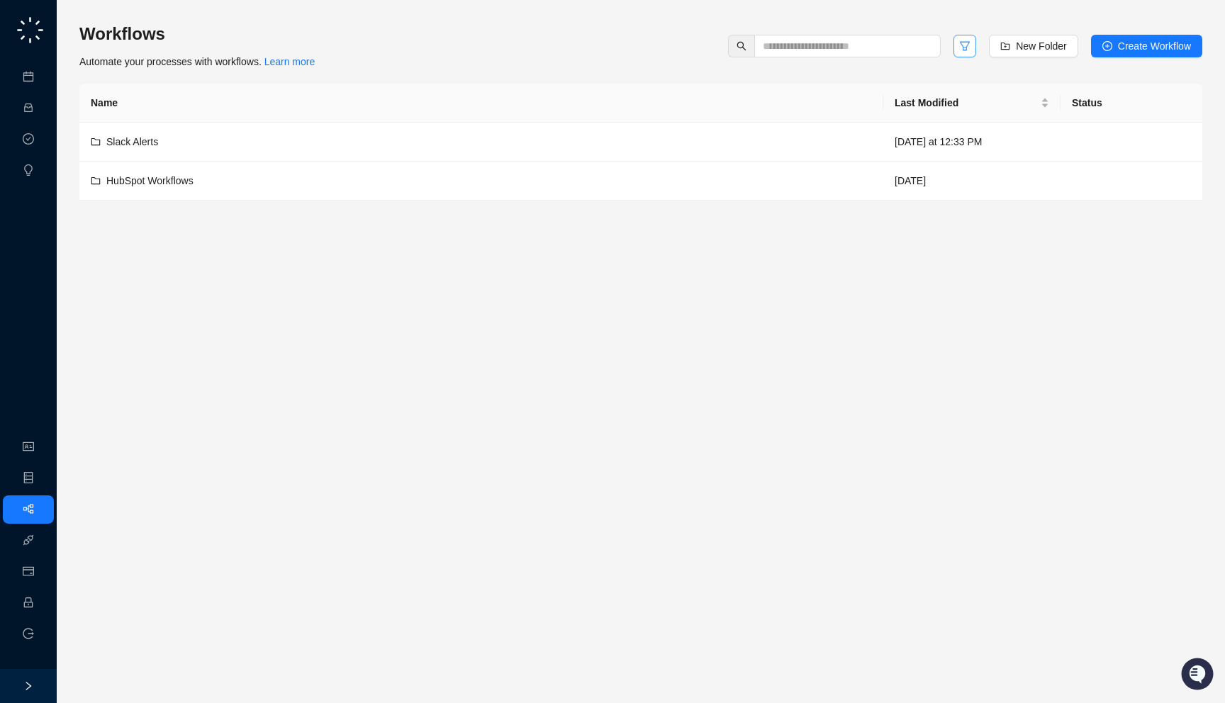
click at [954, 50] on button "button" at bounding box center [965, 46] width 23 height 23
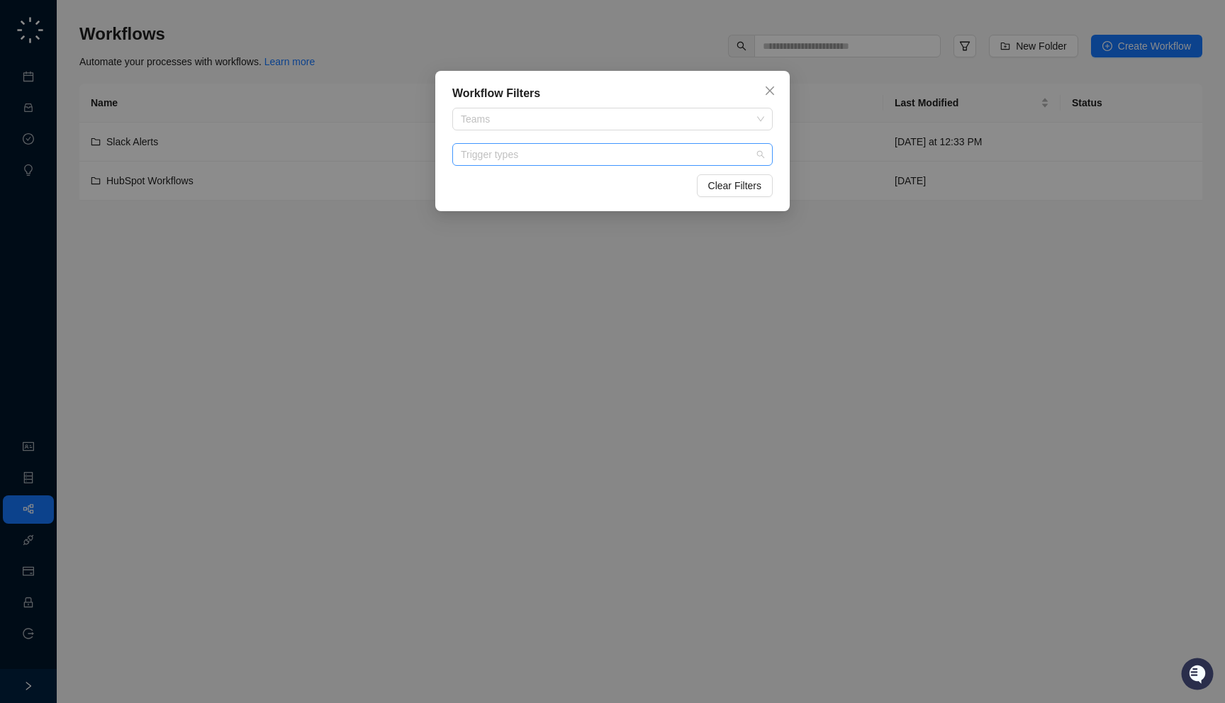
click at [581, 158] on div at bounding box center [605, 155] width 300 height 11
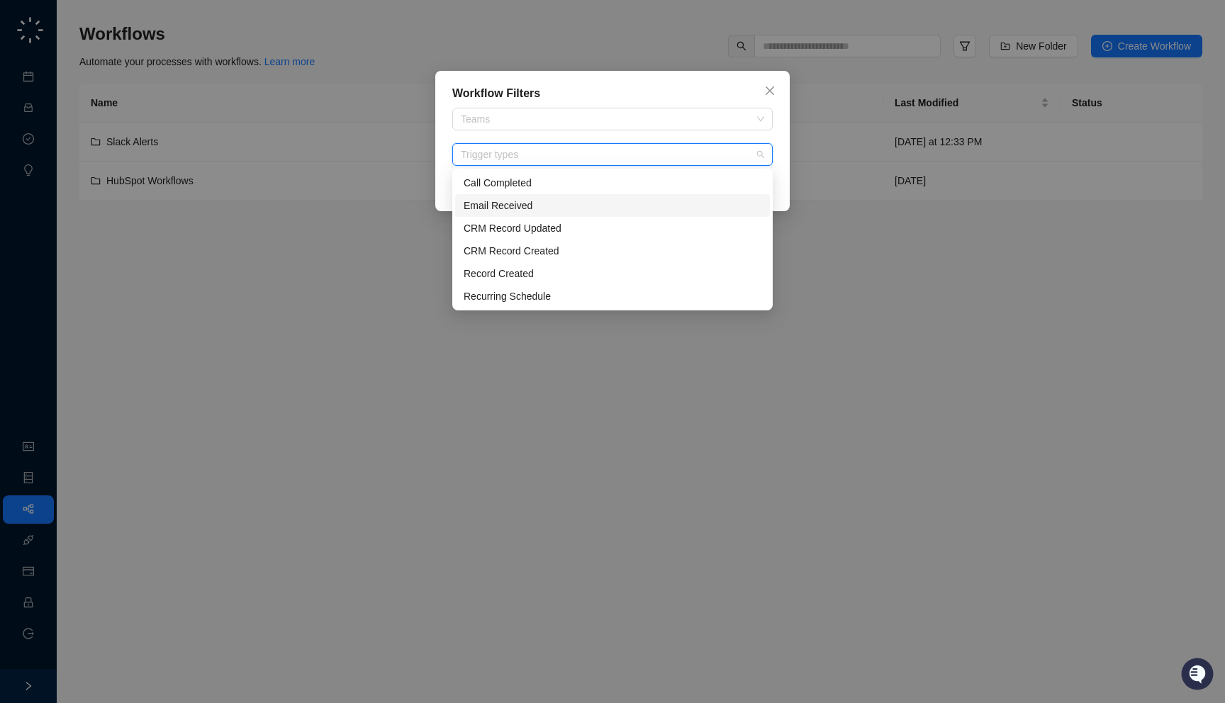
click at [525, 203] on div "Email Received" at bounding box center [613, 206] width 298 height 16
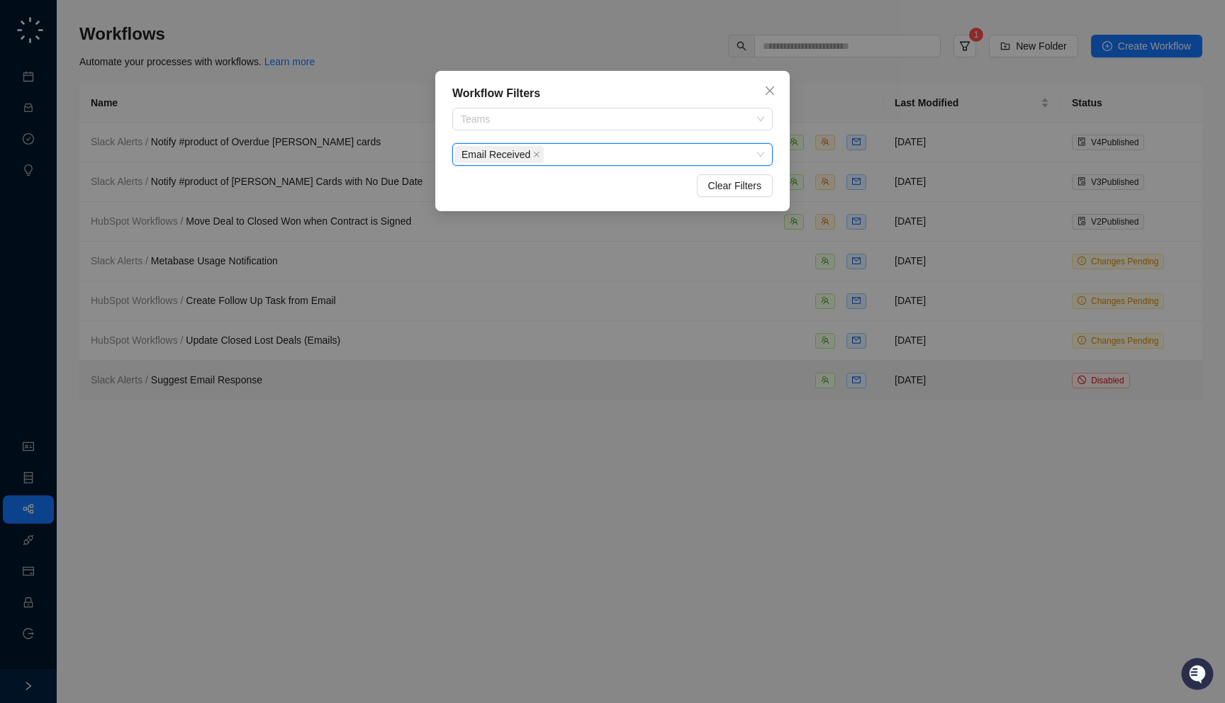
click at [257, 260] on div "Workflow Filters Teams Email Received Email Received Clear Filters" at bounding box center [612, 351] width 1225 height 703
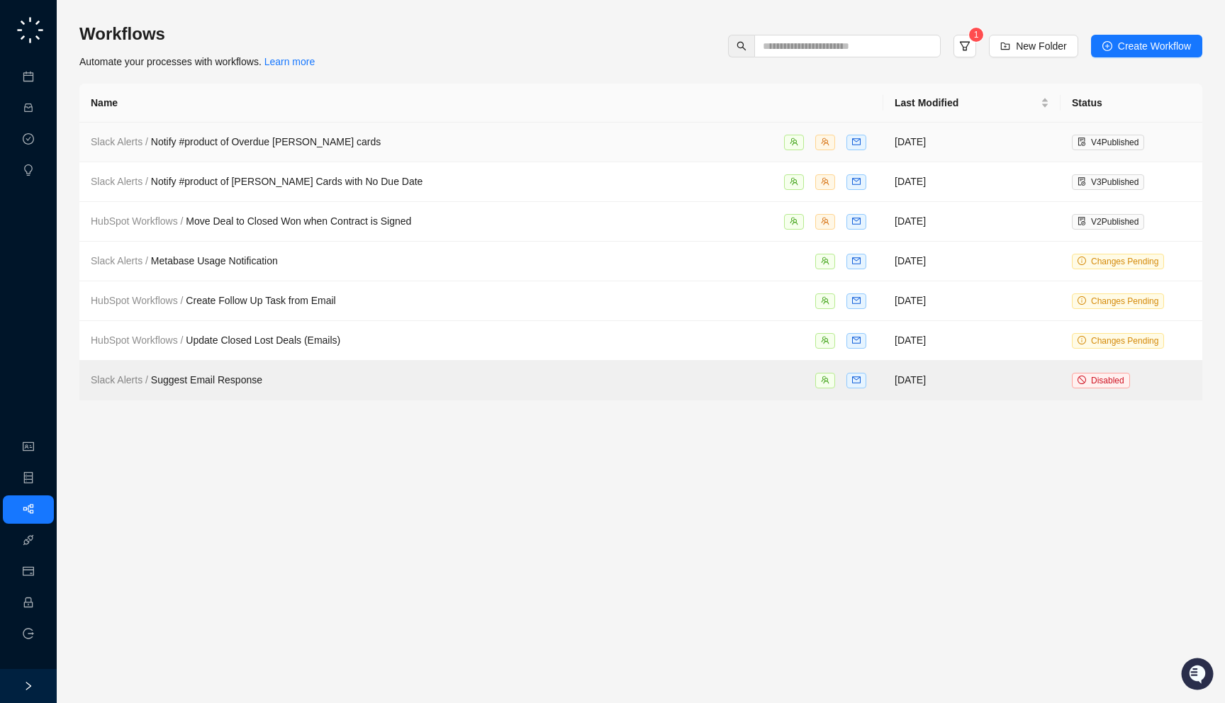
click at [520, 154] on td "Slack Alerts / Notify #product of Overdue Trello cards" at bounding box center [481, 143] width 804 height 40
click at [494, 179] on div "Slack Alerts / Notify #product of Trello Cards with No Due Date" at bounding box center [481, 182] width 781 height 16
click at [449, 214] on div "HubSpot Workflows / Move Deal to Closed Won when Contract is Signed" at bounding box center [481, 221] width 781 height 16
click at [440, 243] on td "Slack Alerts / Metabase Usage Notification" at bounding box center [481, 262] width 804 height 40
click at [427, 296] on div "HubSpot Workflows / Create Follow Up Task from Email" at bounding box center [481, 301] width 781 height 16
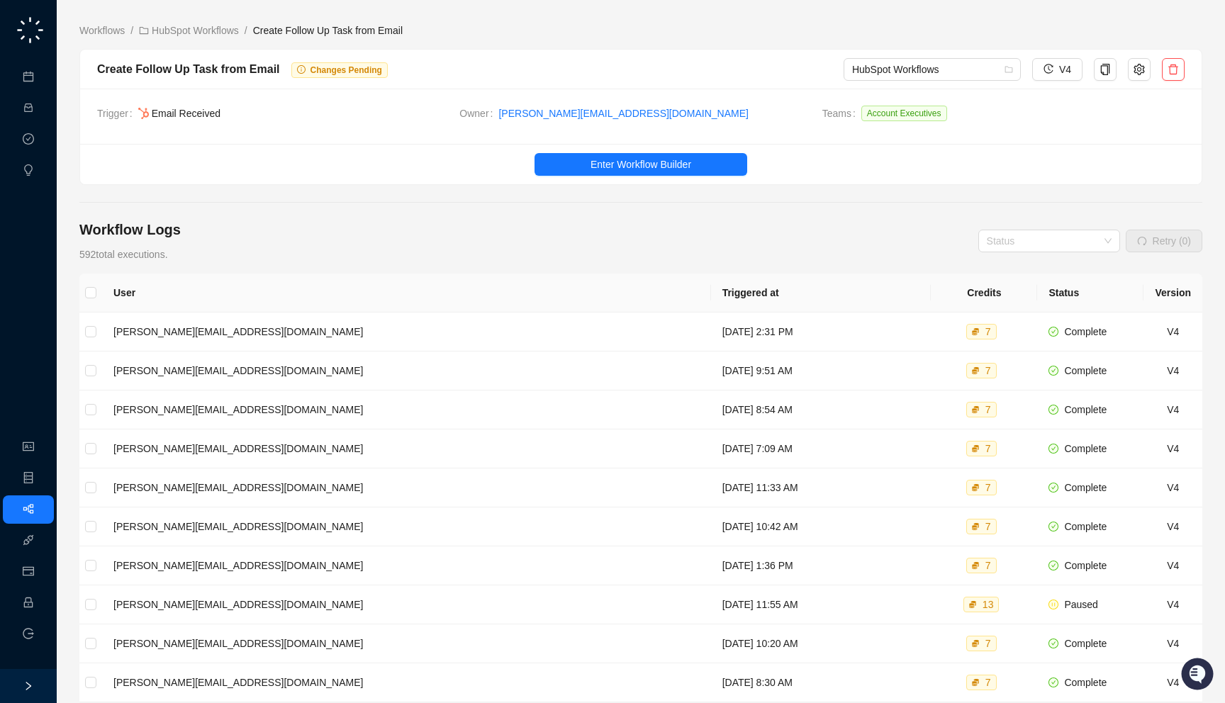
drag, startPoint x: 306, startPoint y: 247, endPoint x: 311, endPoint y: 252, distance: 8.0
click at [311, 252] on div "Workflow Logs 592 total executions. Status Retry (0)" at bounding box center [640, 241] width 1123 height 43
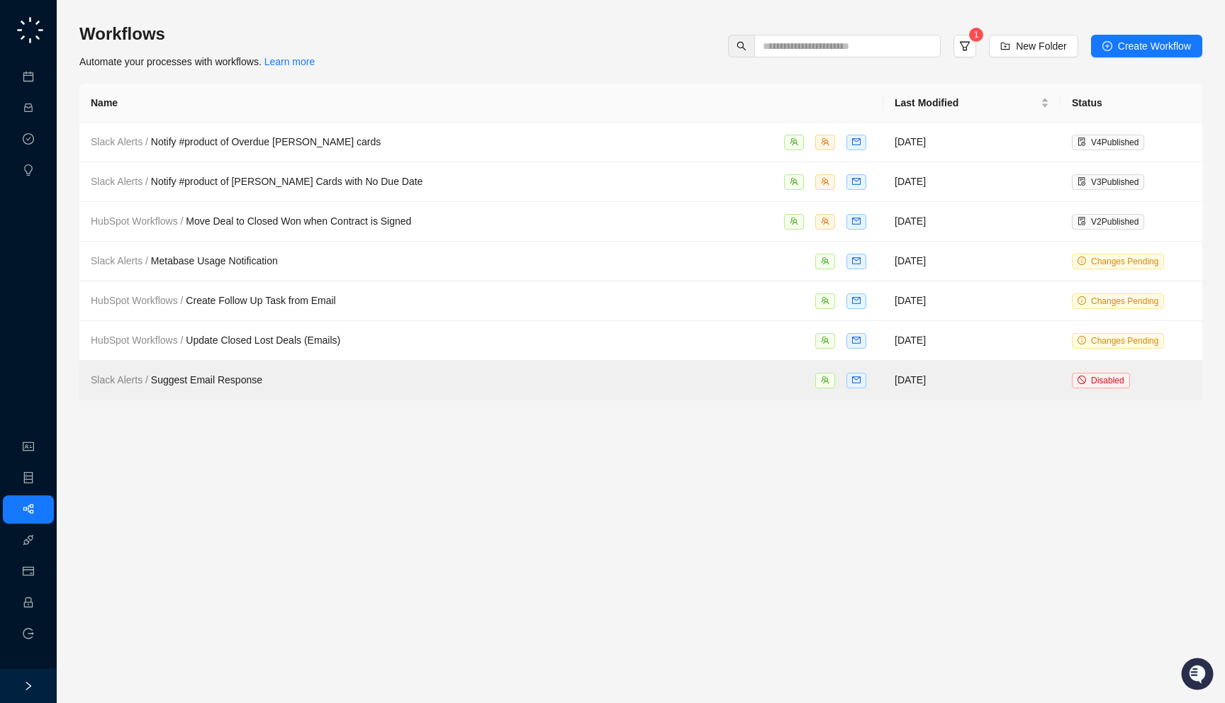
click at [969, 40] on sup "1" at bounding box center [976, 35] width 14 height 14
click at [961, 52] on button "button" at bounding box center [965, 46] width 23 height 23
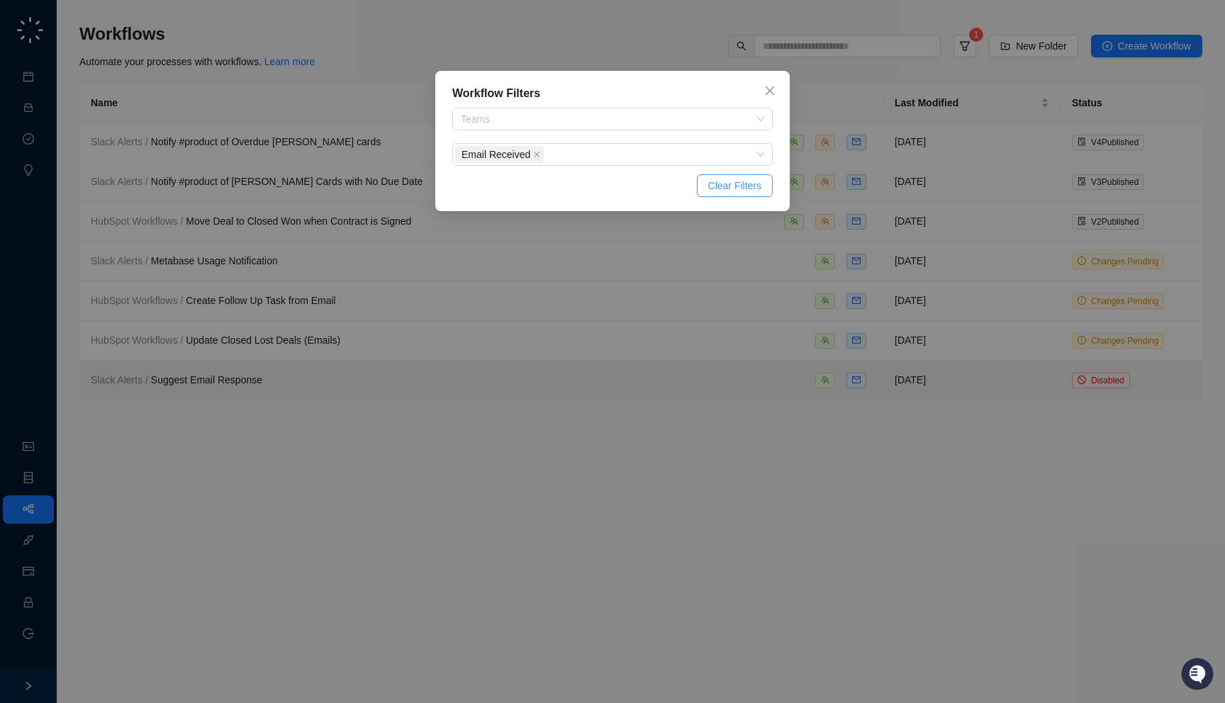
click at [720, 182] on span "Clear Filters" at bounding box center [734, 186] width 53 height 16
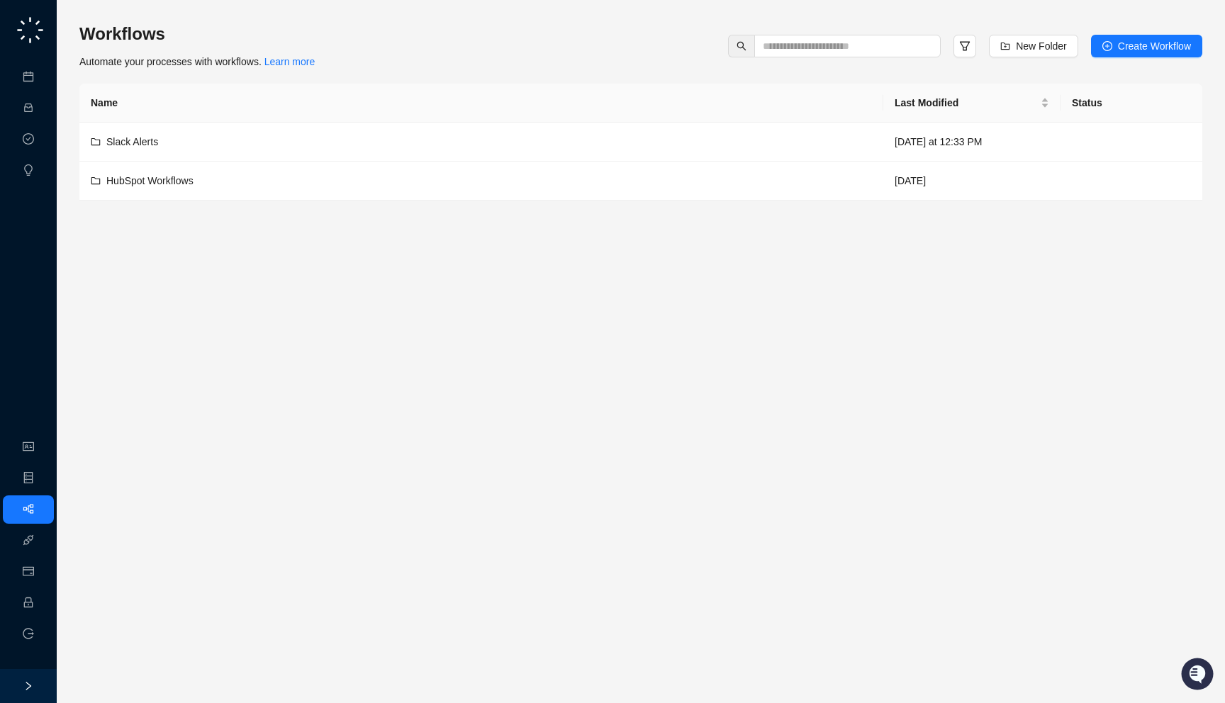
click at [336, 60] on div "Workflows Automate your processes with workflows. Learn more New Folder Create …" at bounding box center [640, 46] width 1123 height 47
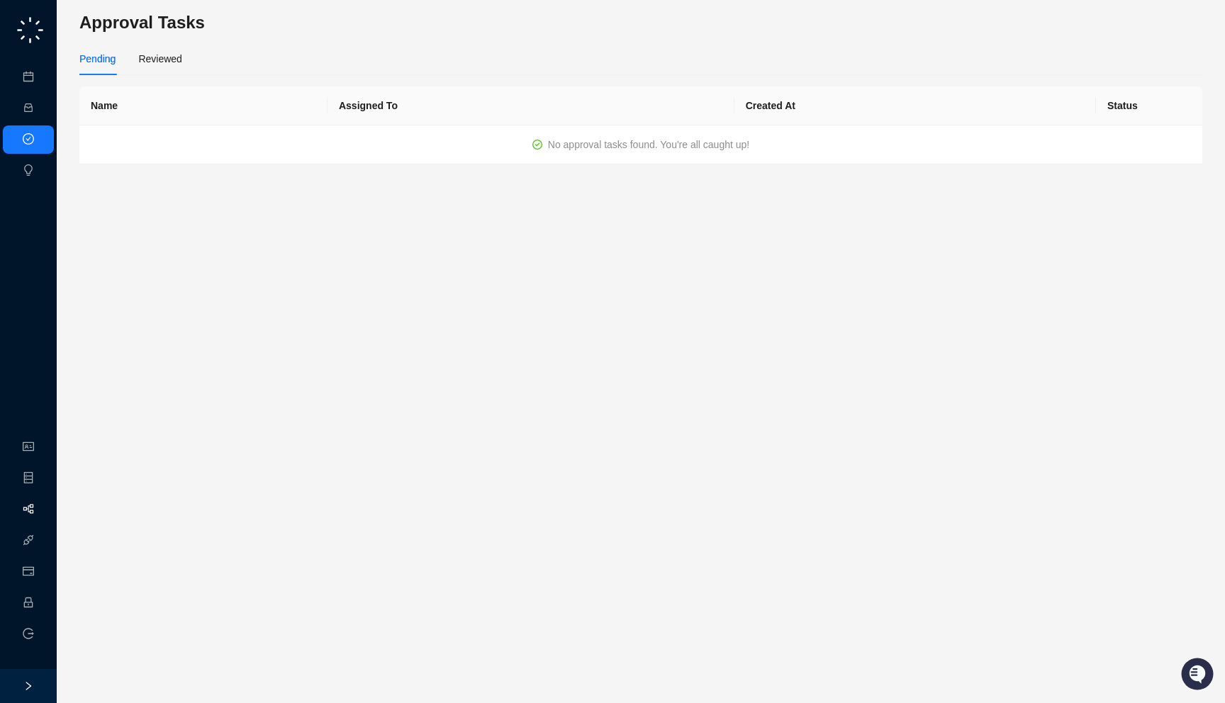
click at [41, 515] on link "Workflows" at bounding box center [63, 509] width 45 height 11
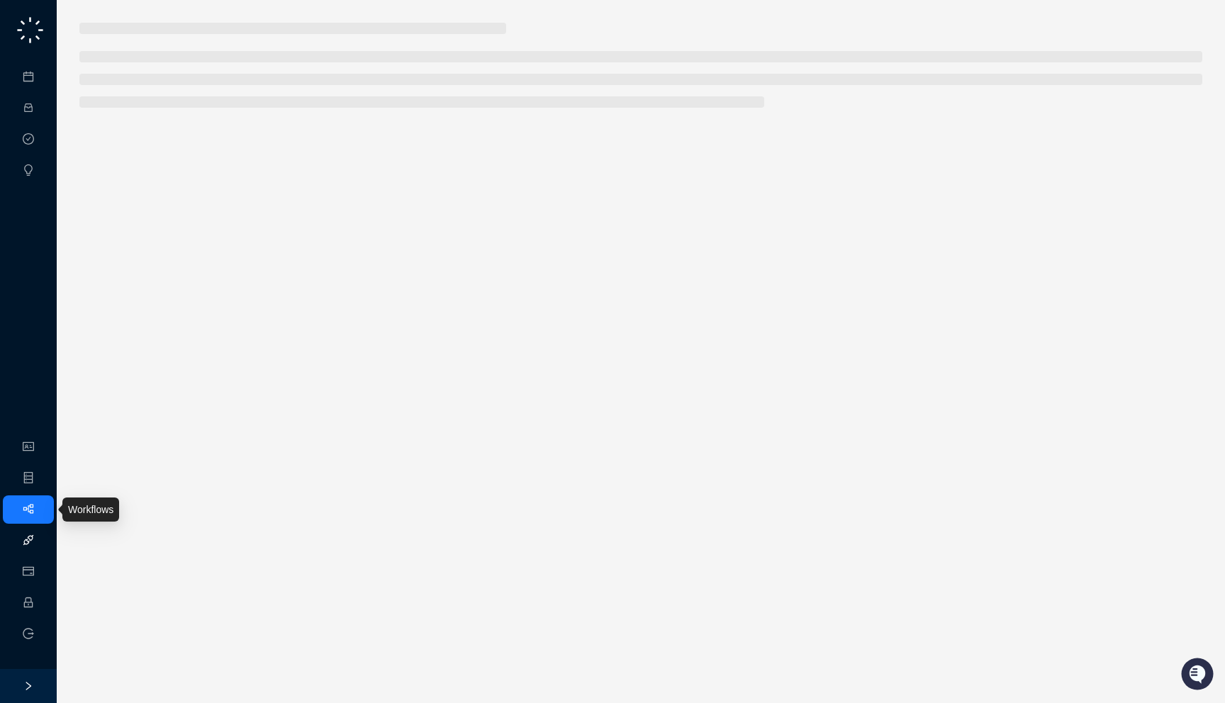
click at [41, 539] on link "Integrations" at bounding box center [67, 540] width 52 height 11
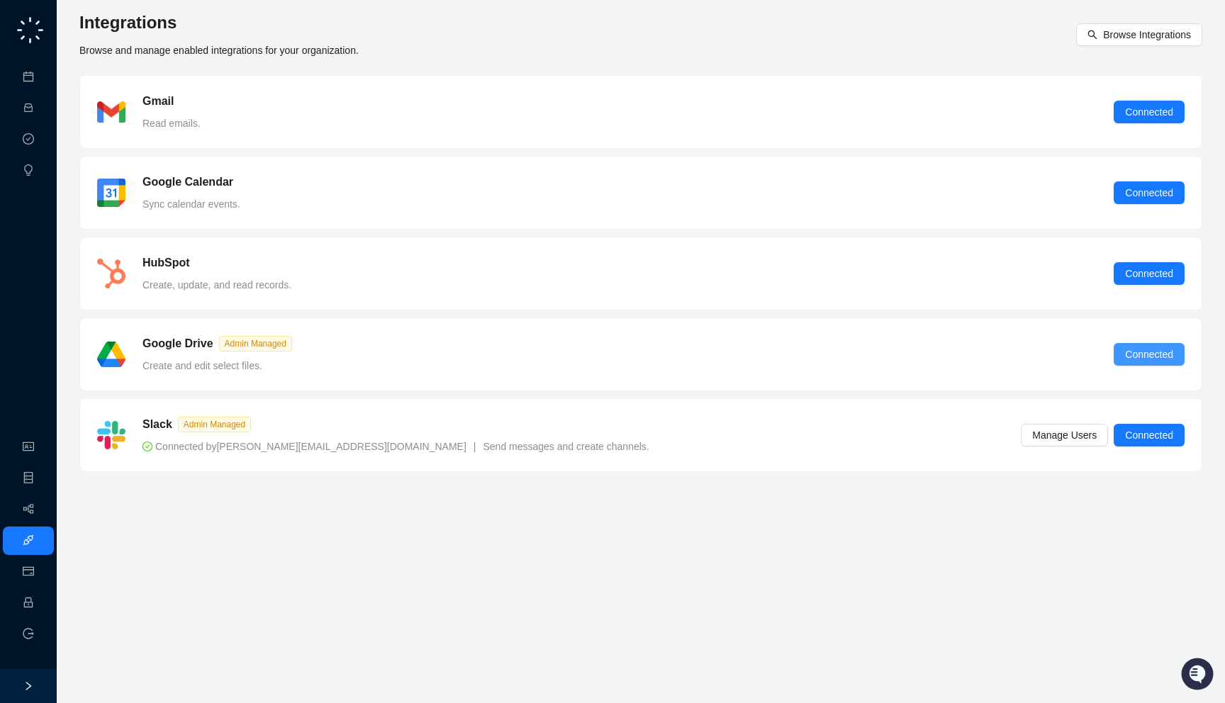
click at [1151, 356] on span "Connected" at bounding box center [1149, 355] width 48 height 16
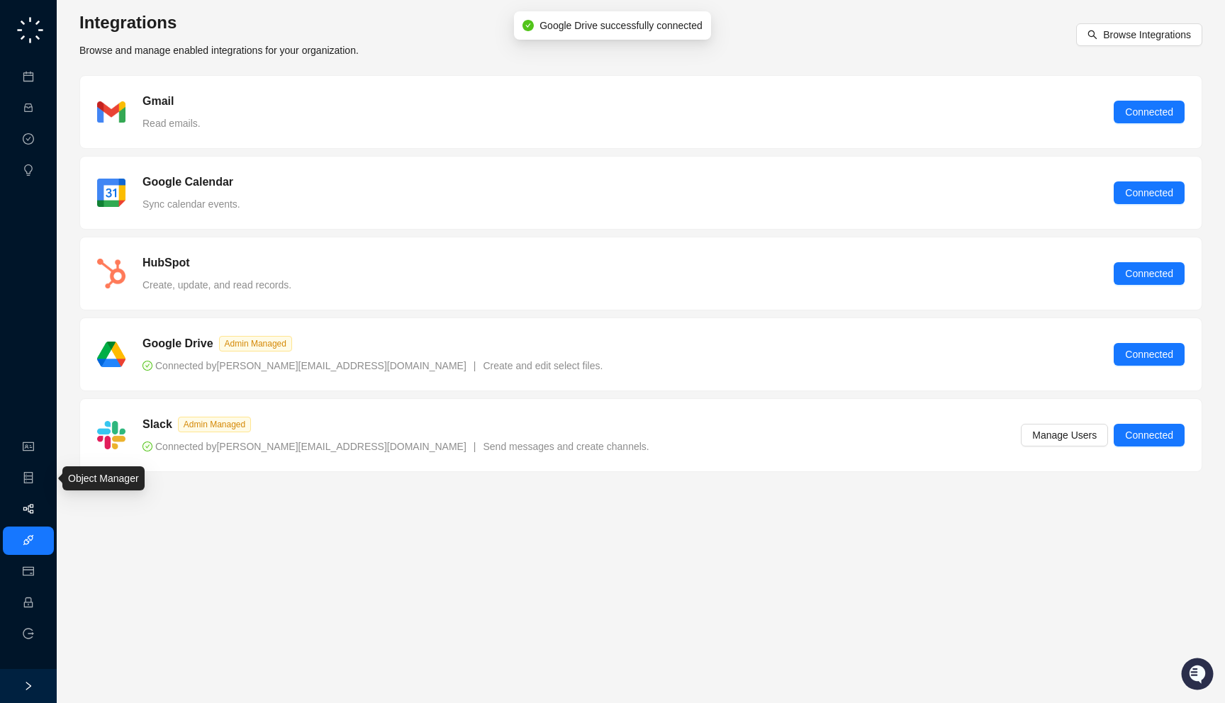
click at [41, 507] on link "Workflows" at bounding box center [63, 509] width 45 height 11
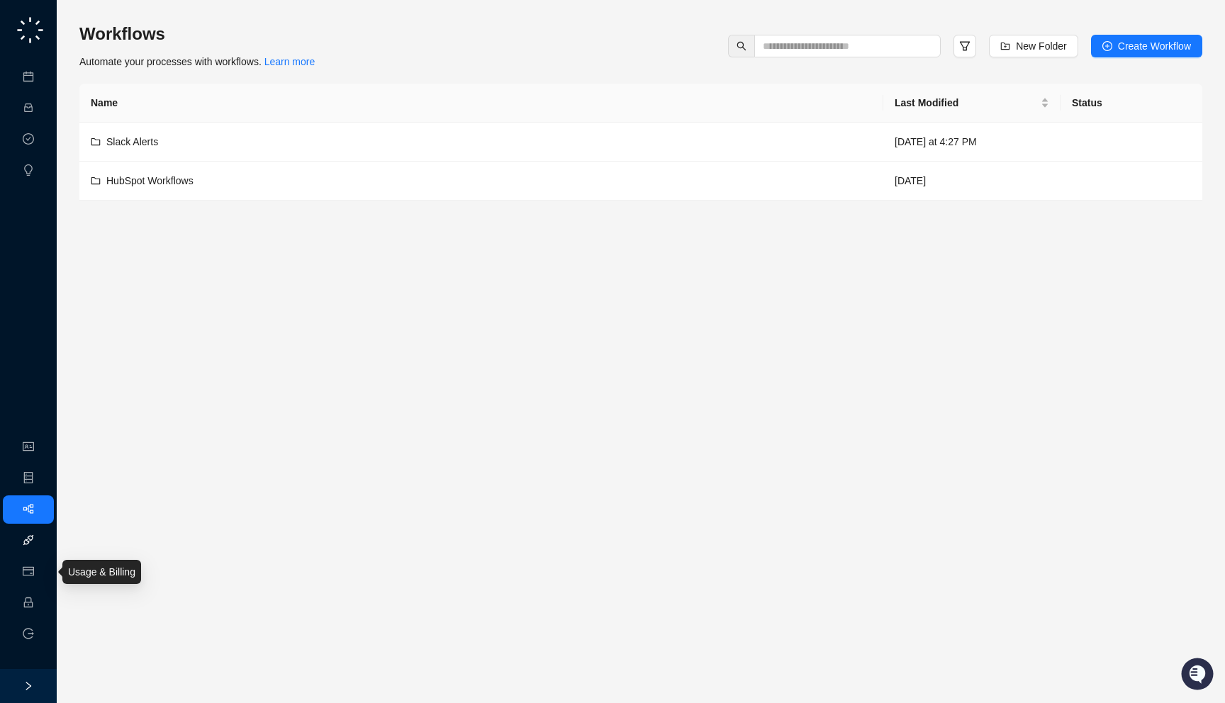
click at [41, 547] on link "Integrations" at bounding box center [67, 540] width 52 height 11
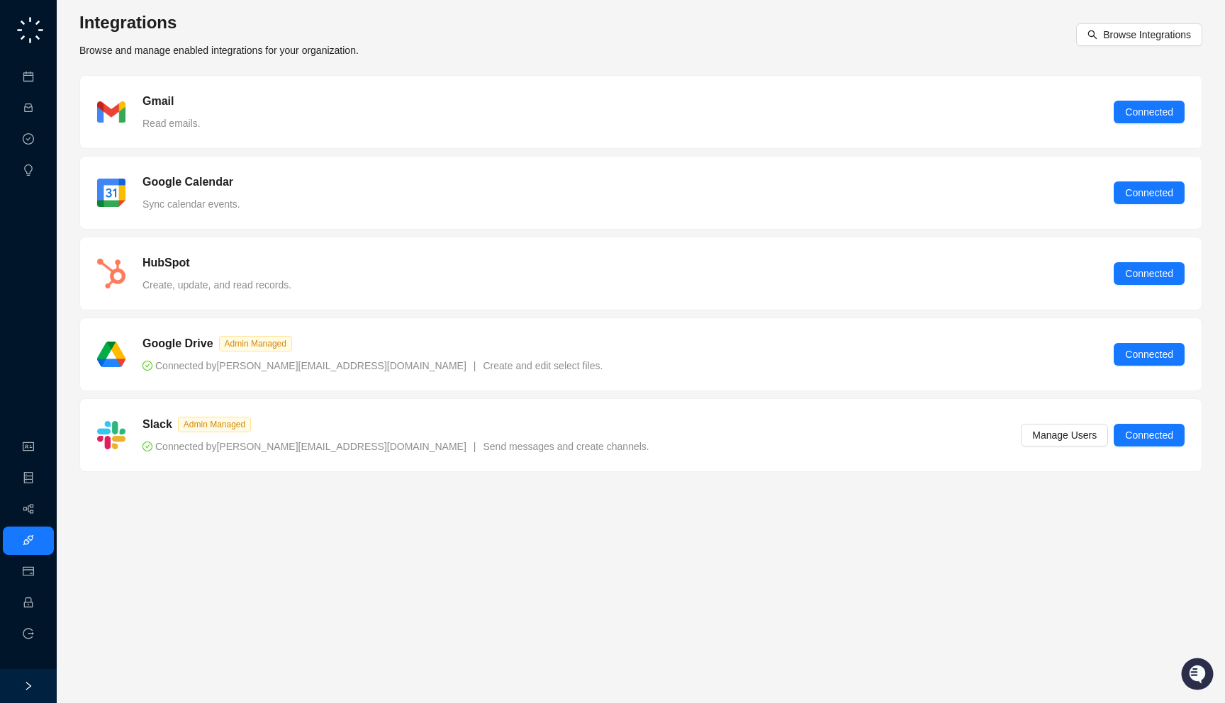
click at [454, 211] on div "Google Calendar Sync calendar events. Connected" at bounding box center [641, 193] width 1088 height 38
click at [41, 598] on link "Employee" at bounding box center [63, 603] width 44 height 11
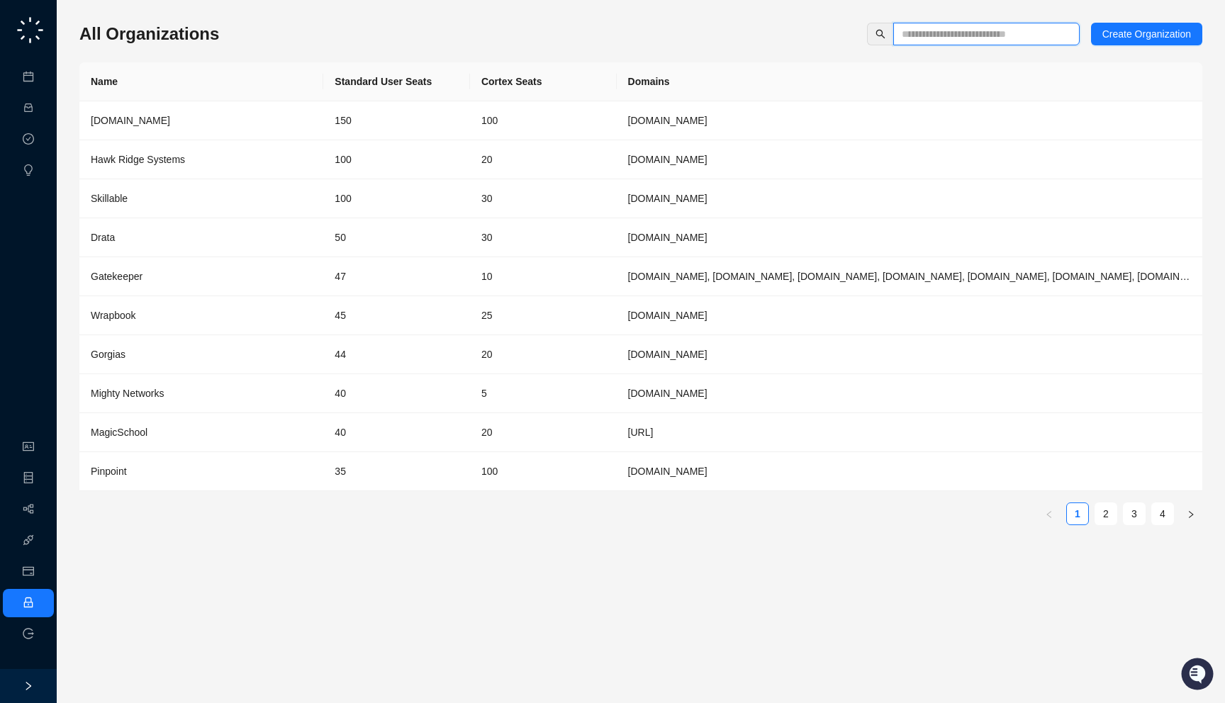
click at [996, 28] on input "text" at bounding box center [981, 34] width 158 height 16
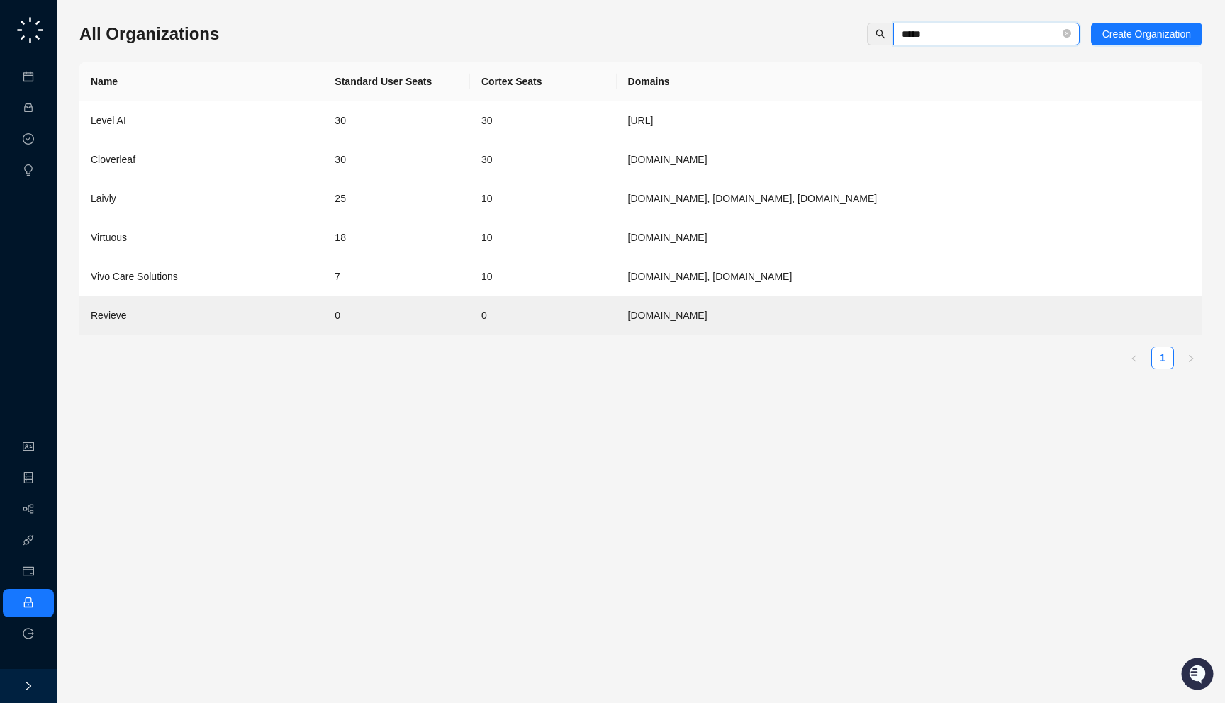
type input "******"
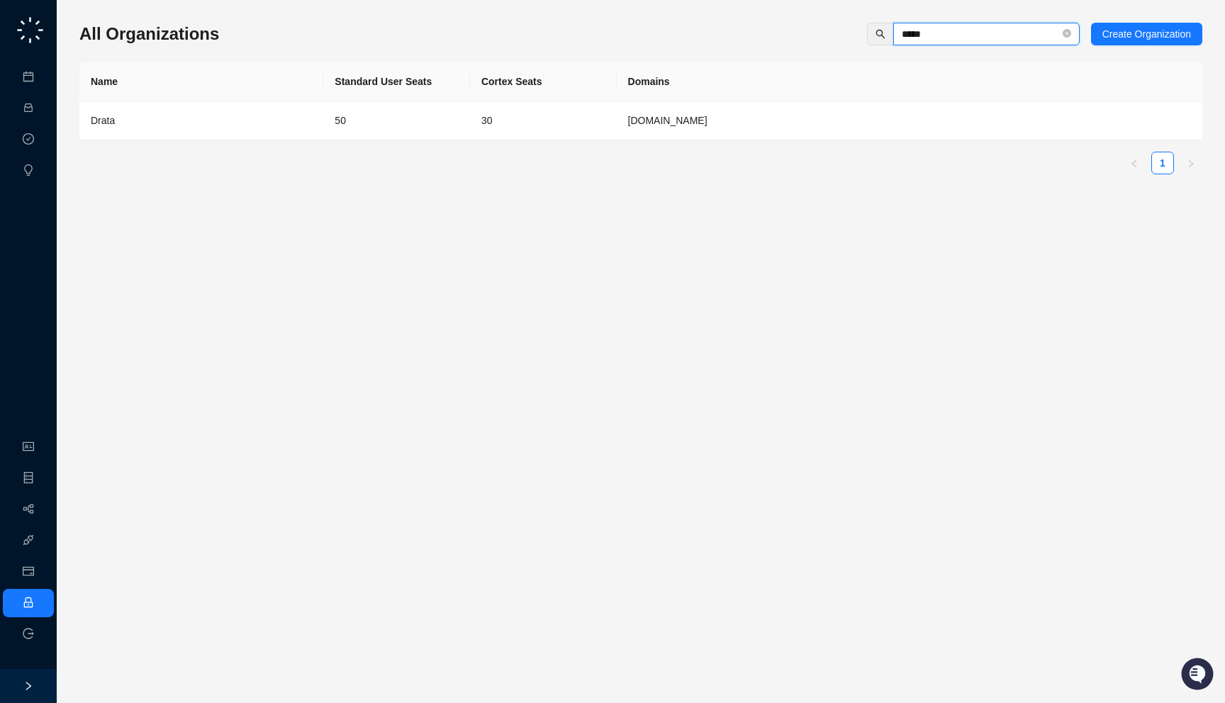
type input "*****"
click at [550, 125] on td "30" at bounding box center [543, 120] width 147 height 39
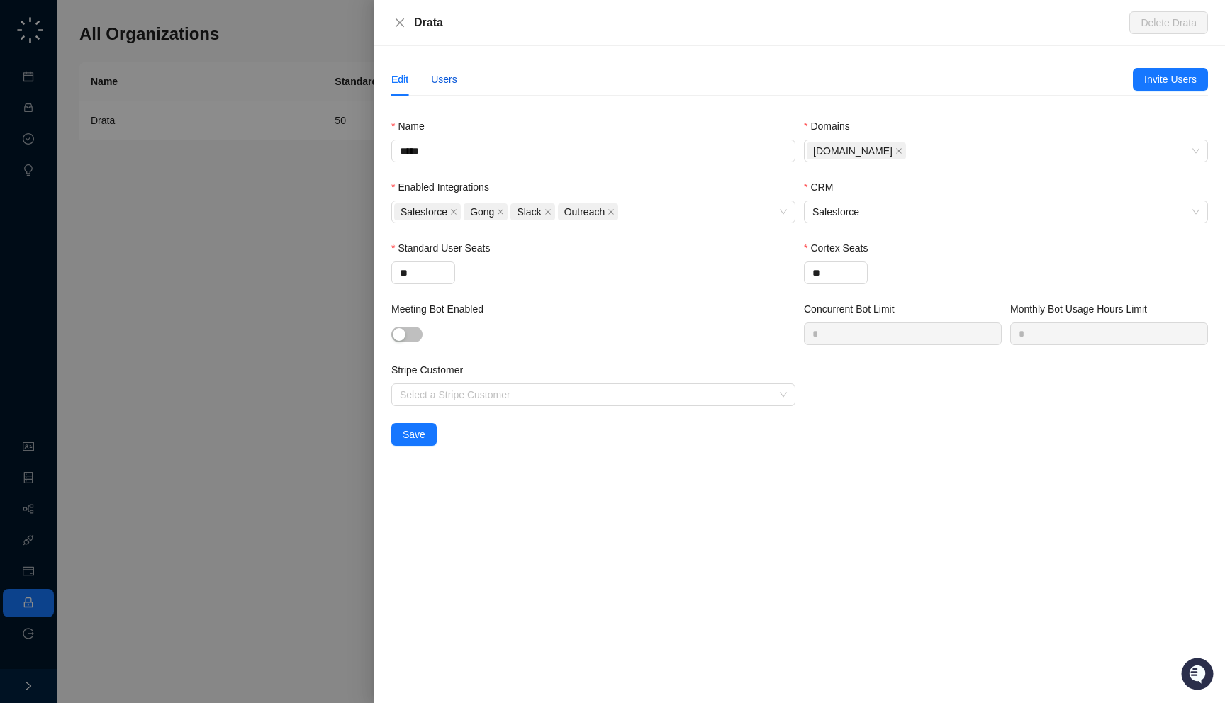
click at [454, 77] on div "Users" at bounding box center [444, 80] width 26 height 16
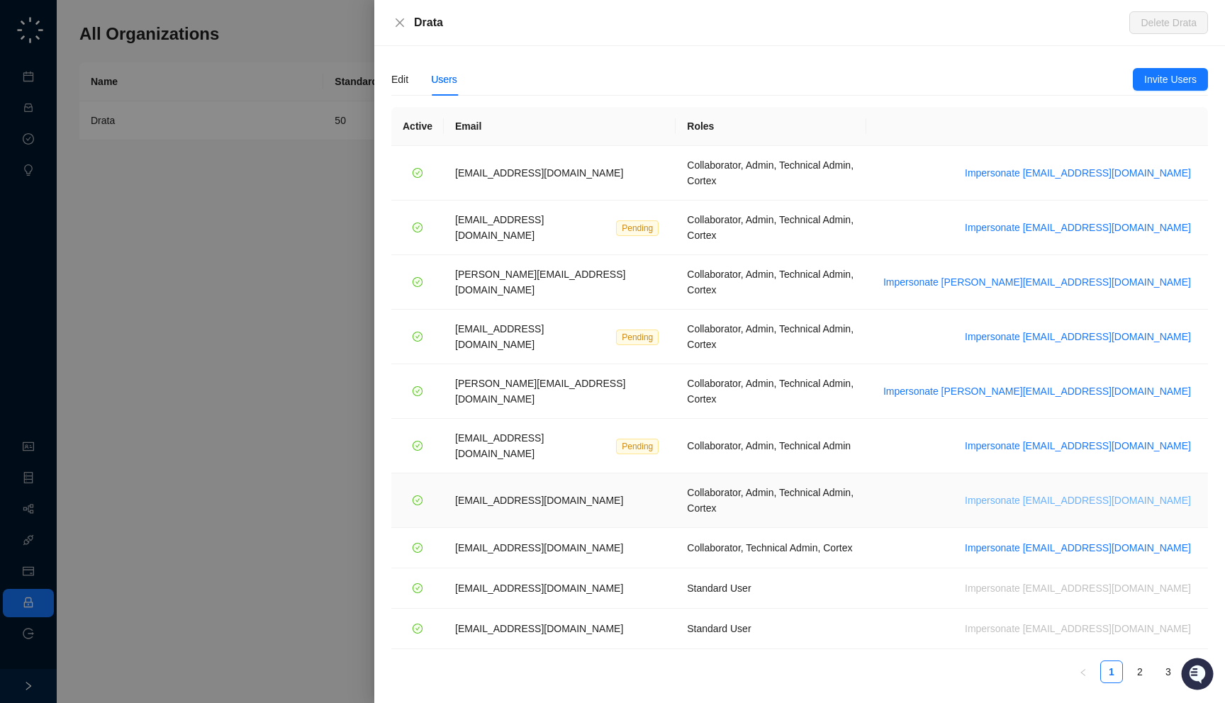
click at [1112, 493] on span "Impersonate vinniesafin@drata.com" at bounding box center [1078, 501] width 226 height 16
